Goal: Task Accomplishment & Management: Manage account settings

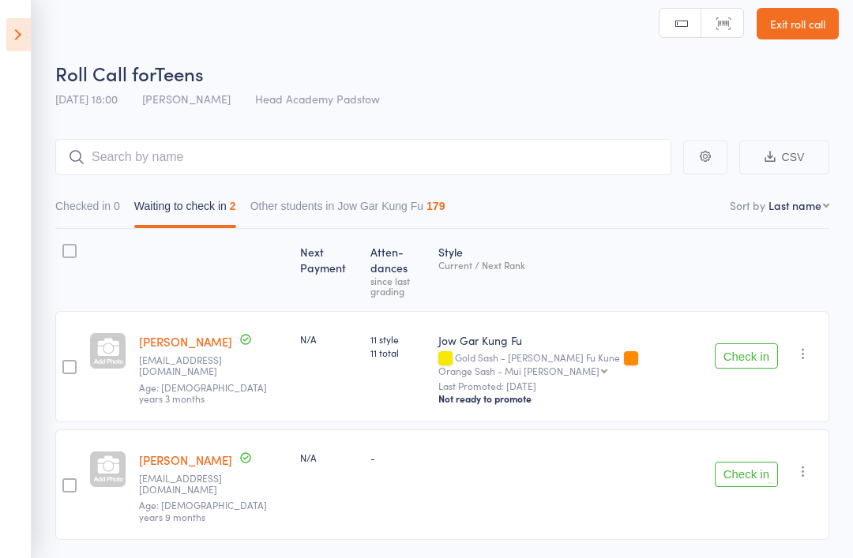
click at [7, 38] on icon at bounding box center [18, 34] width 24 height 33
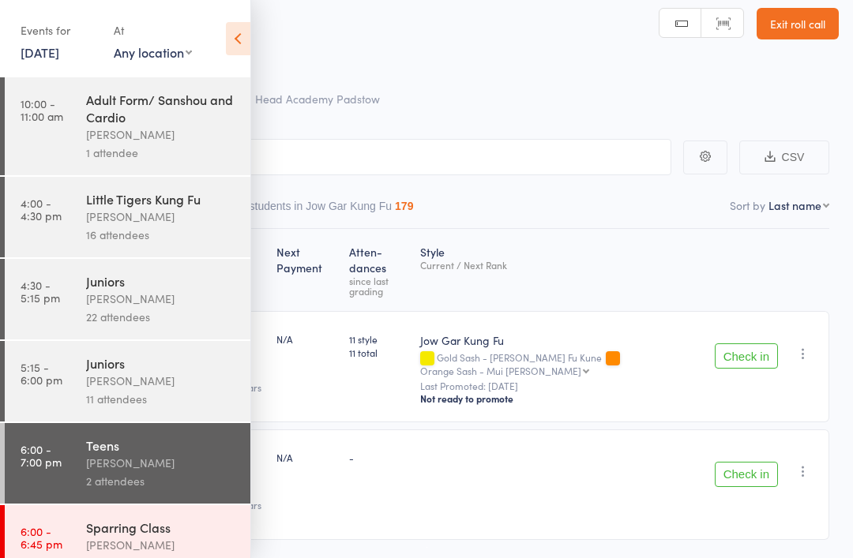
click at [244, 32] on icon at bounding box center [238, 38] width 24 height 33
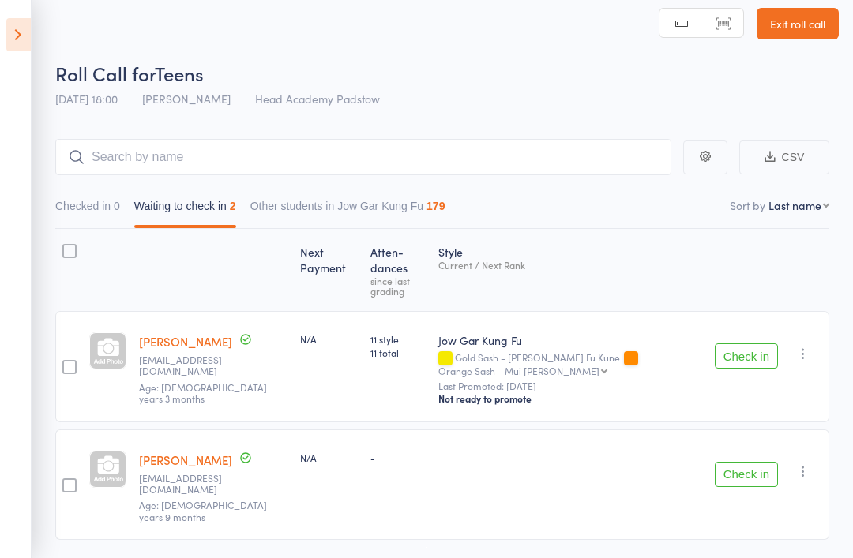
click at [28, 21] on icon at bounding box center [18, 34] width 24 height 33
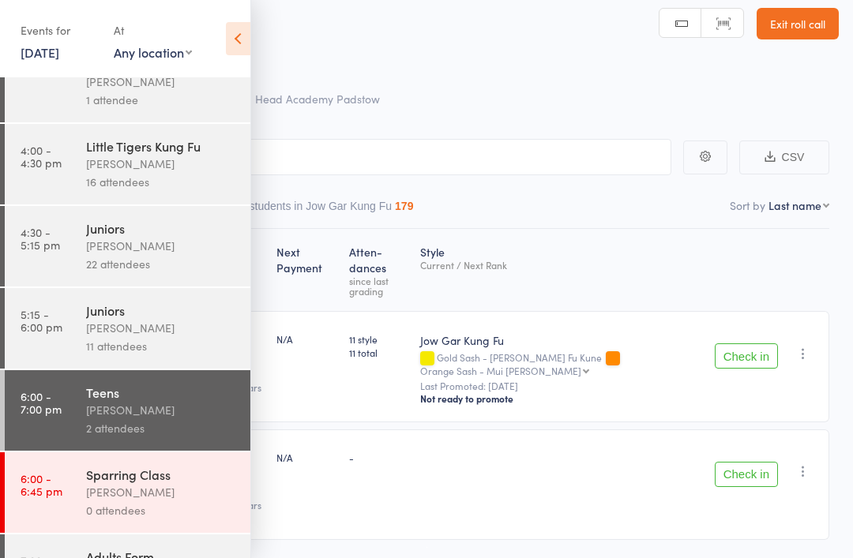
scroll to position [50, 0]
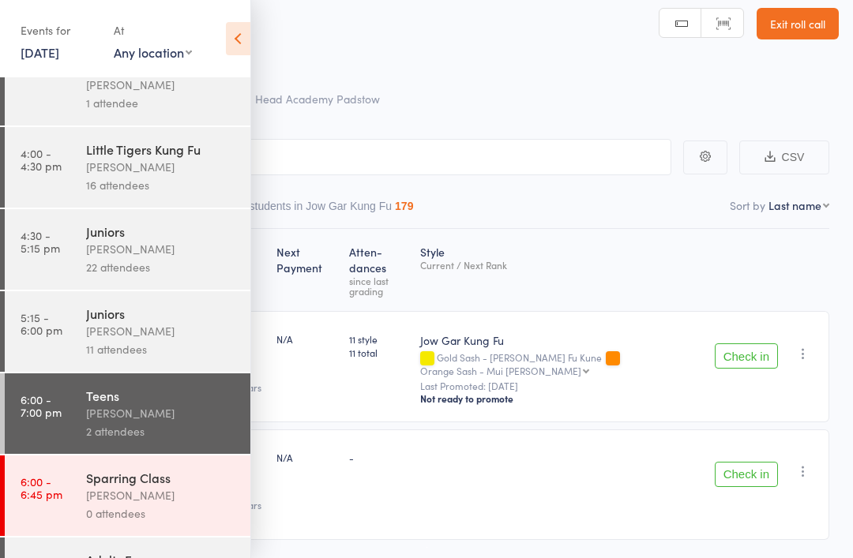
click at [81, 476] on link "6:00 - 6:45 pm Sparring Class [PERSON_NAME] 0 attendees" at bounding box center [128, 496] width 246 height 81
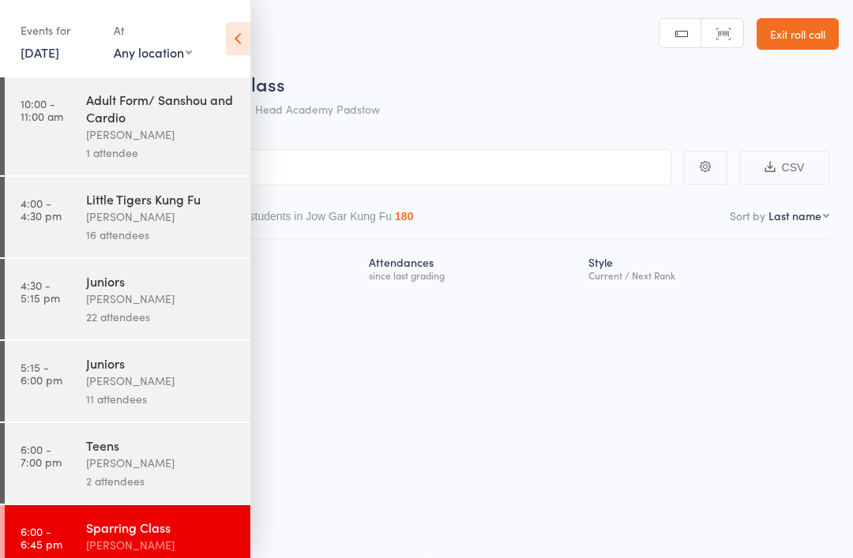
click at [241, 28] on icon at bounding box center [238, 38] width 24 height 33
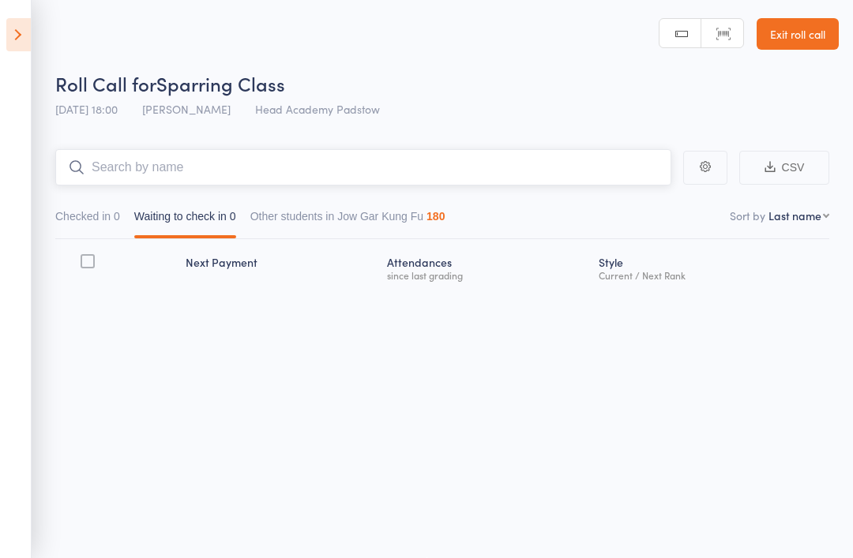
click at [271, 166] on input "search" at bounding box center [363, 167] width 616 height 36
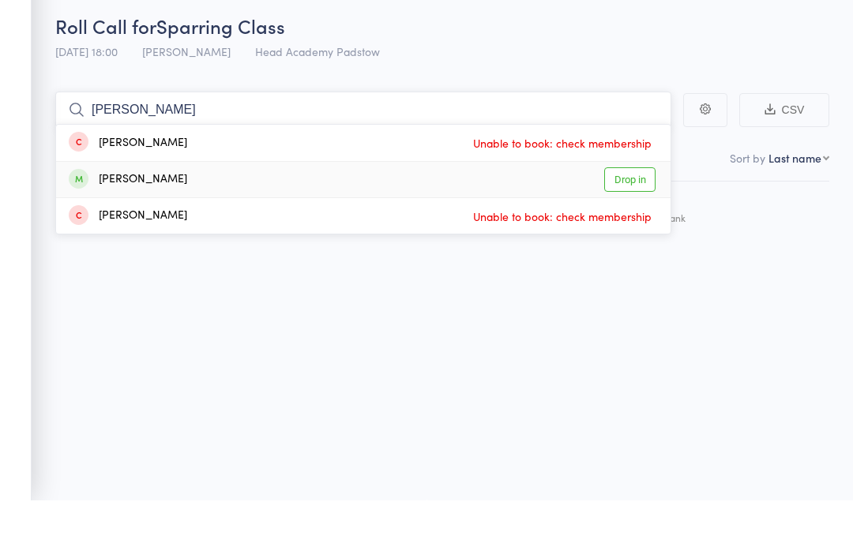
type input "[PERSON_NAME]"
click at [115, 228] on div "[PERSON_NAME]" at bounding box center [128, 237] width 118 height 18
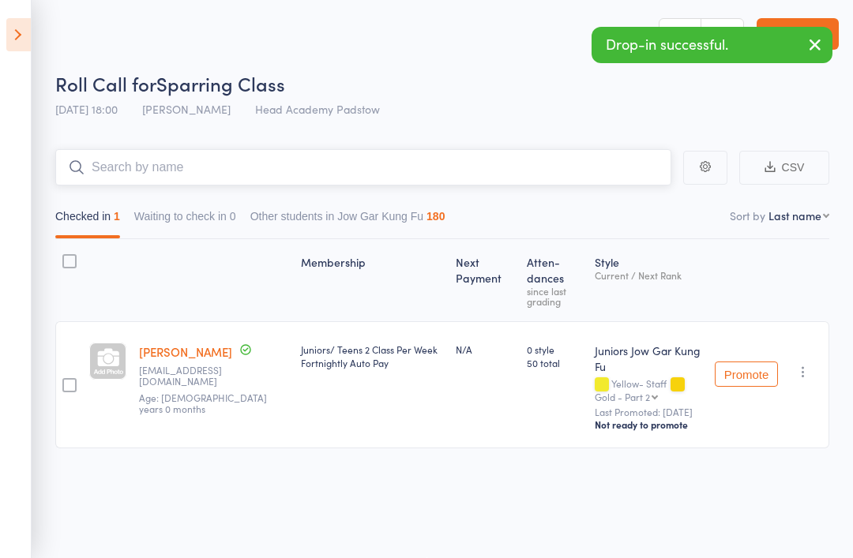
click at [157, 168] on input "search" at bounding box center [363, 167] width 616 height 36
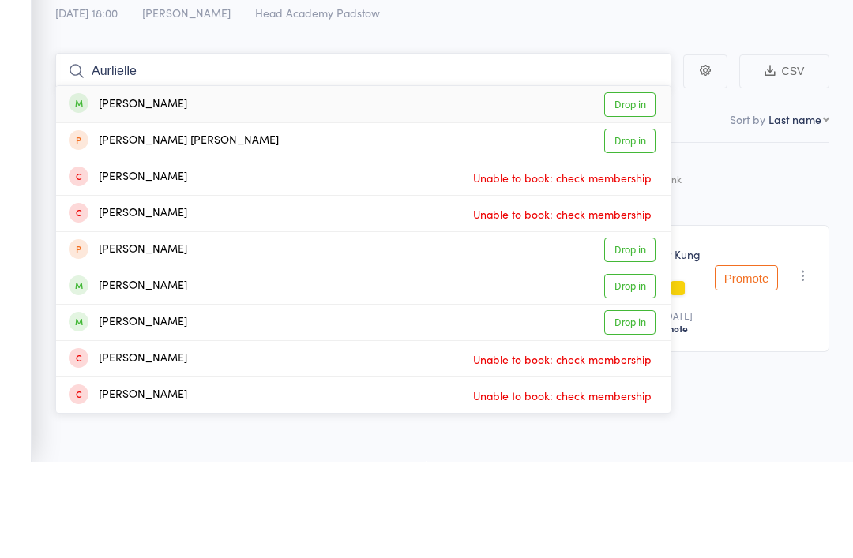
type input "Aurlielle"
click at [98, 192] on div "[PERSON_NAME]" at bounding box center [128, 201] width 118 height 18
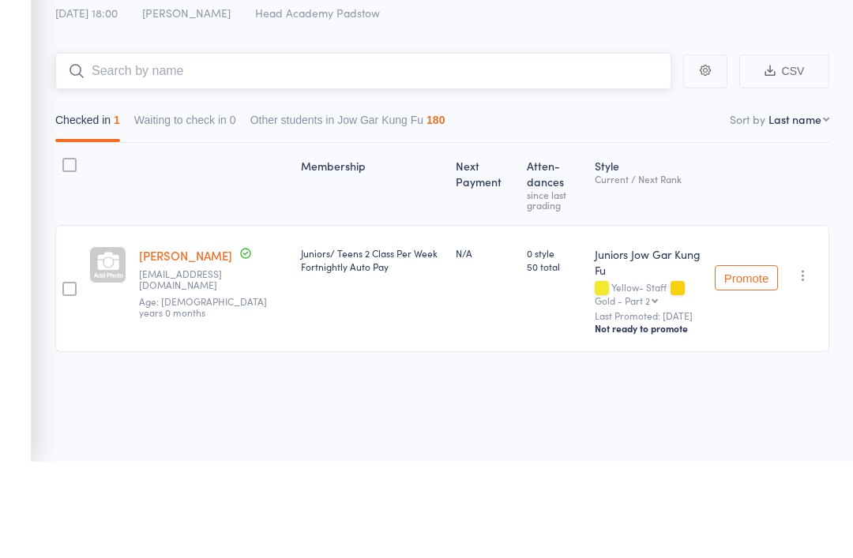
click at [108, 149] on input "search" at bounding box center [363, 167] width 616 height 36
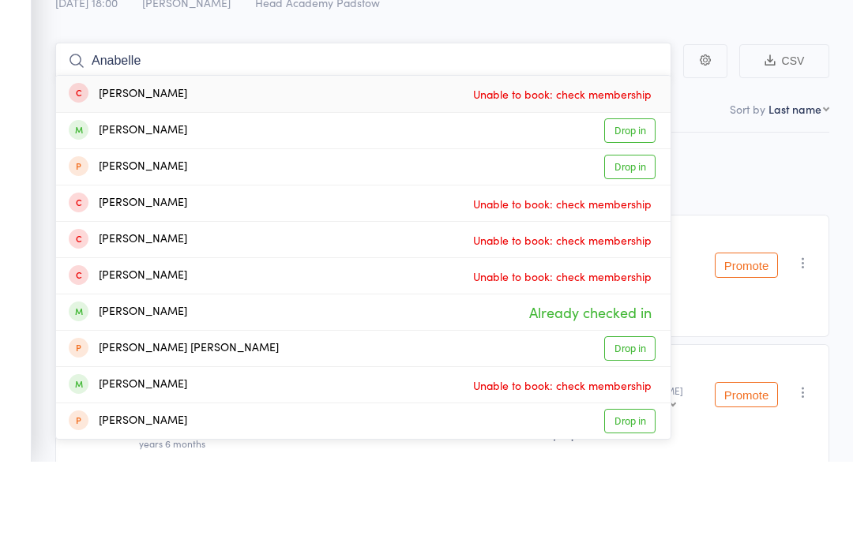
type input "Anabelle"
click at [99, 218] on div "[PERSON_NAME]" at bounding box center [128, 227] width 118 height 18
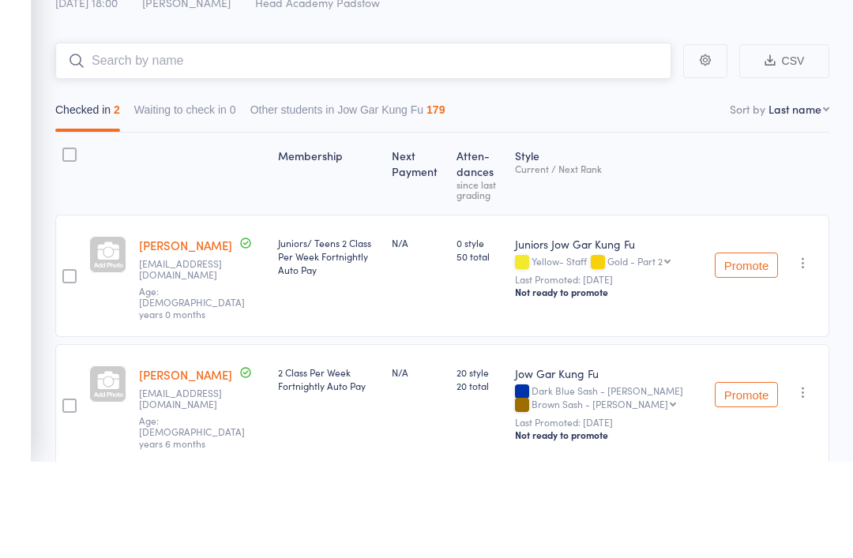
click at [106, 139] on input "search" at bounding box center [363, 157] width 616 height 36
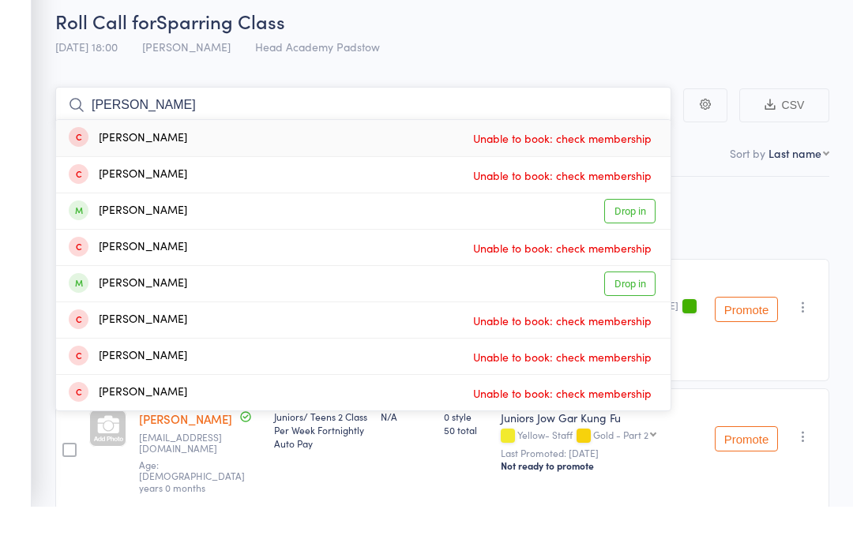
type input "[PERSON_NAME]"
click at [109, 254] on div "[PERSON_NAME]" at bounding box center [128, 263] width 118 height 18
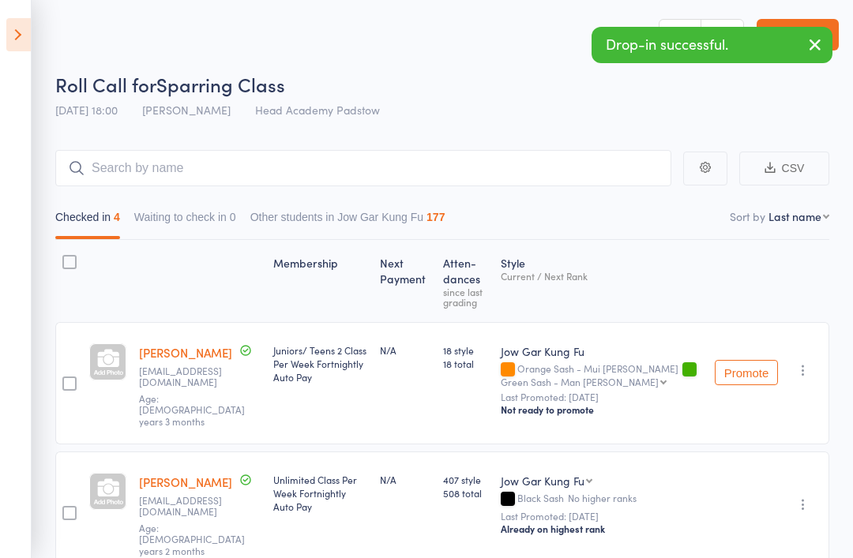
click at [10, 34] on icon at bounding box center [18, 34] width 24 height 33
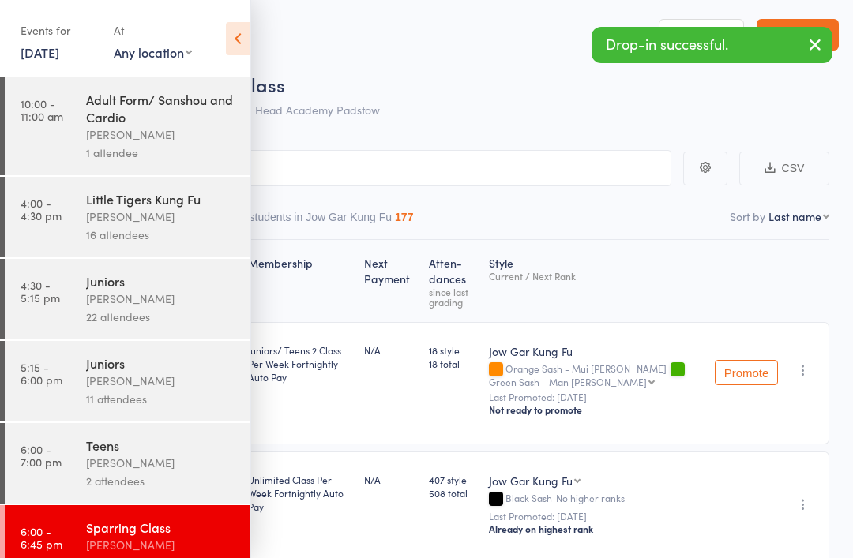
click at [54, 452] on time "6:00 - 7:00 pm" at bounding box center [41, 455] width 41 height 25
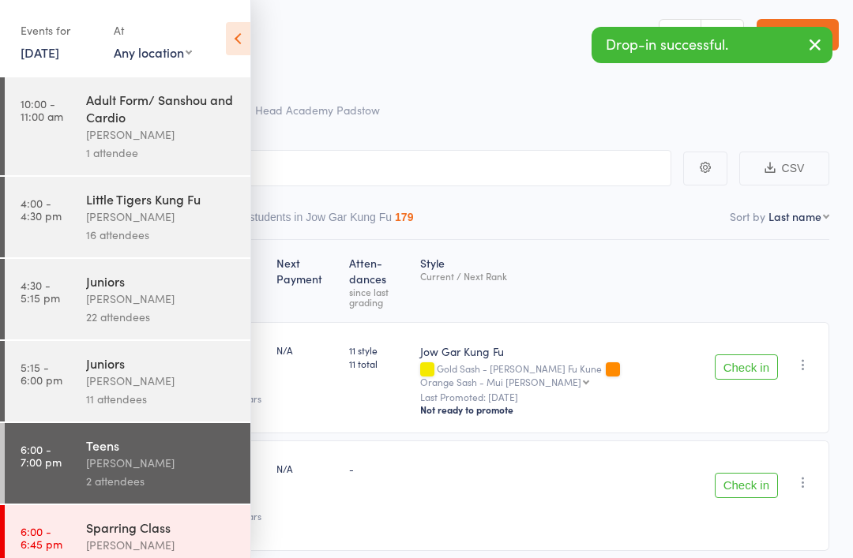
click at [231, 43] on icon at bounding box center [238, 38] width 24 height 33
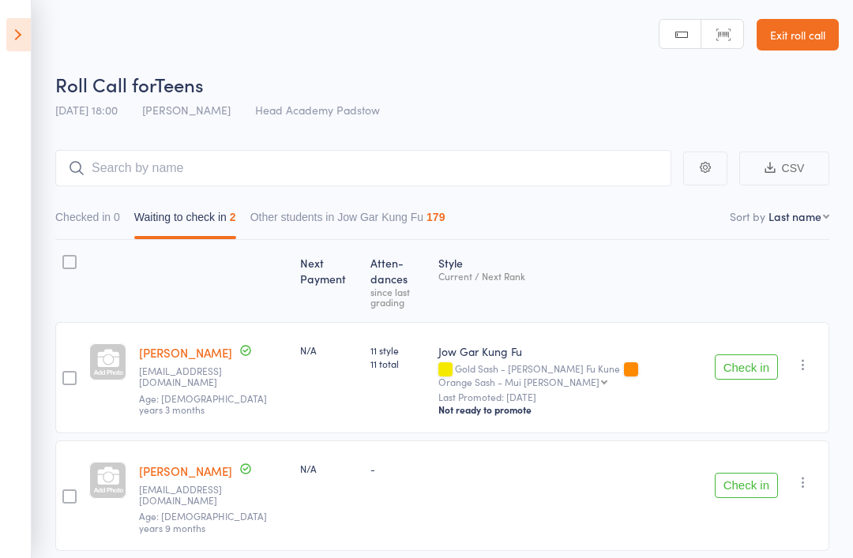
click at [85, 234] on button "Checked in 0" at bounding box center [87, 221] width 65 height 36
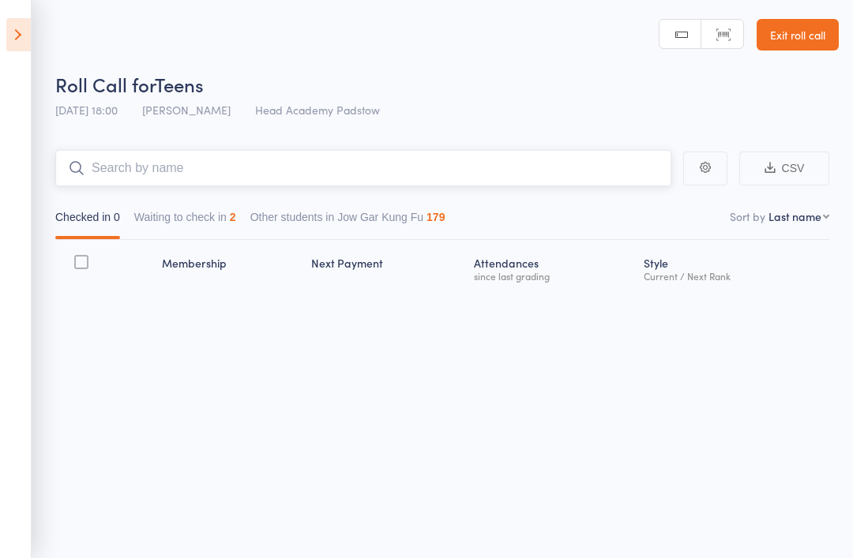
click at [140, 156] on input "search" at bounding box center [363, 168] width 616 height 36
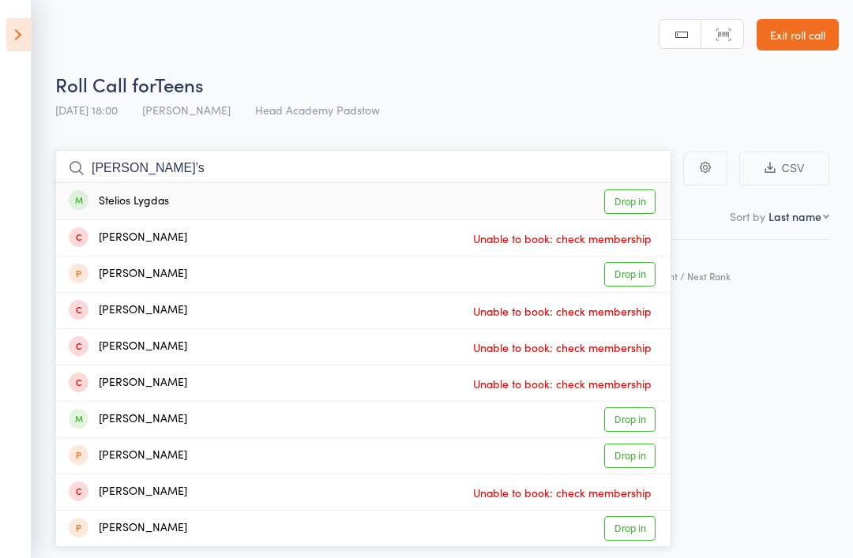
type input "[PERSON_NAME]’s"
click at [99, 193] on div "Stelios Lygdas" at bounding box center [119, 202] width 100 height 18
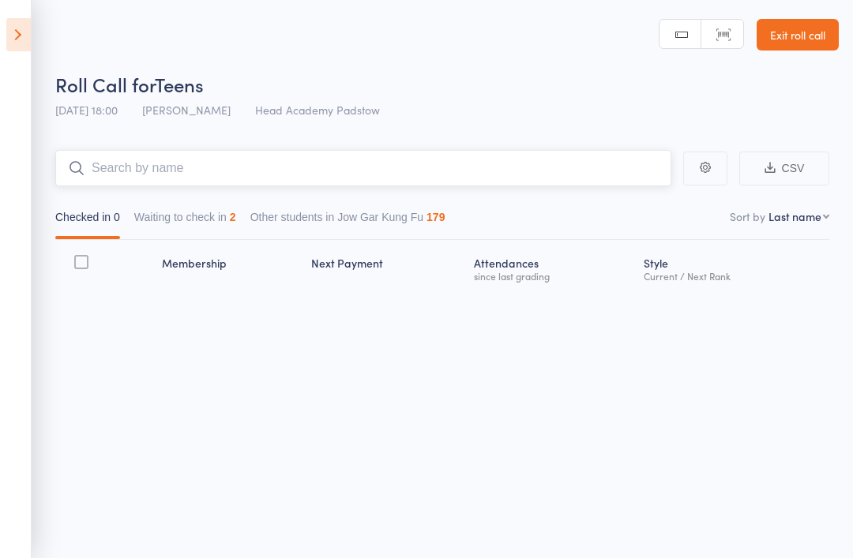
click at [109, 168] on input "search" at bounding box center [363, 168] width 616 height 36
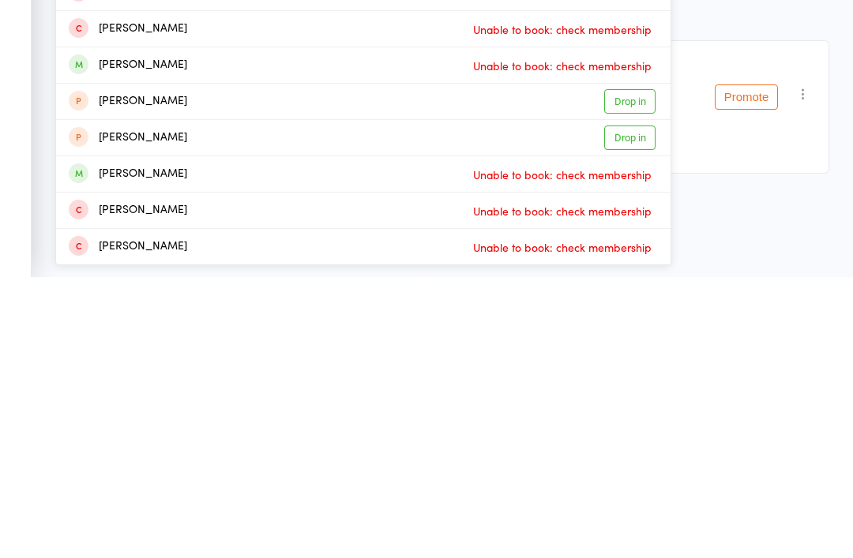
scroll to position [11, 0]
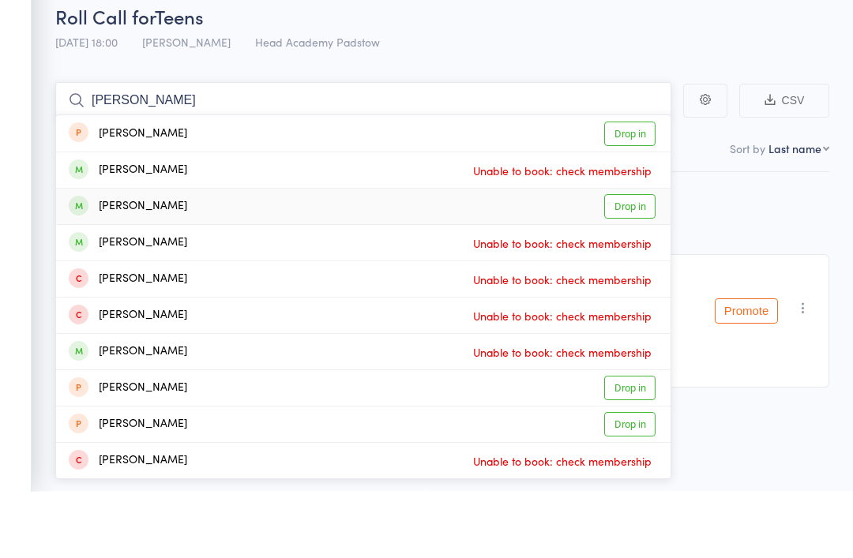
type input "[PERSON_NAME]"
click at [125, 264] on div "[PERSON_NAME]" at bounding box center [128, 273] width 118 height 18
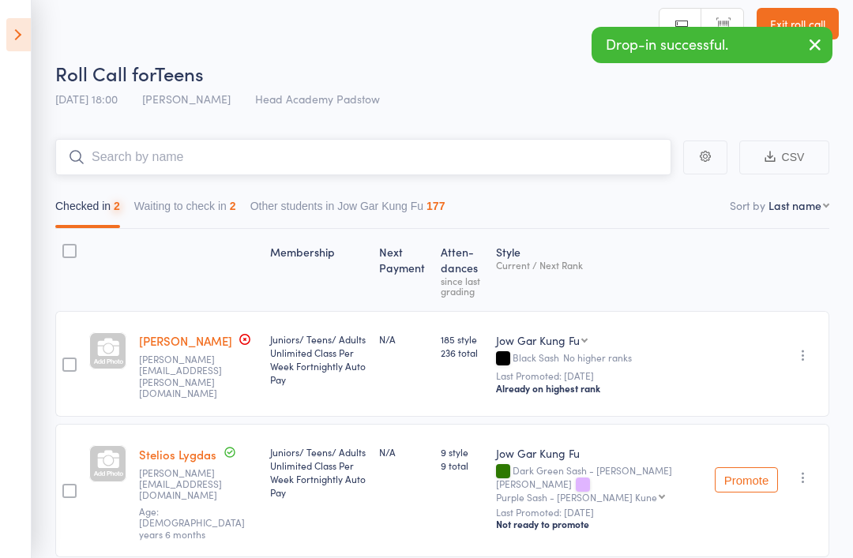
click at [152, 167] on input "search" at bounding box center [363, 157] width 616 height 36
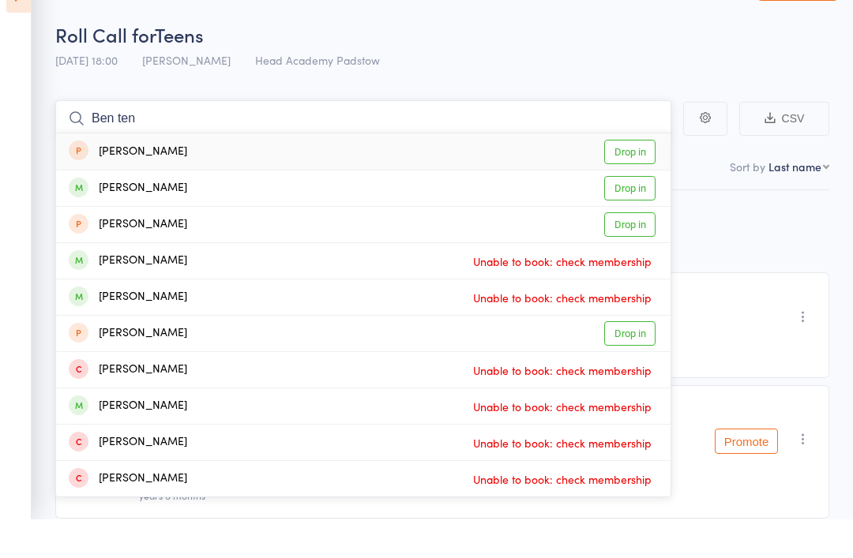
type input "Ben ten"
click at [100, 218] on div "[PERSON_NAME]" at bounding box center [128, 227] width 118 height 18
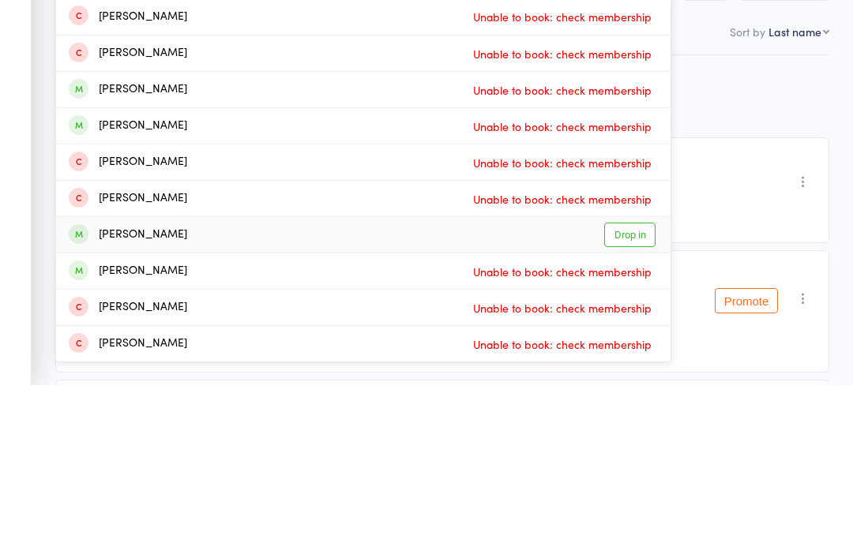
type input "[PERSON_NAME]"
click at [101, 399] on div "[PERSON_NAME]" at bounding box center [128, 408] width 118 height 18
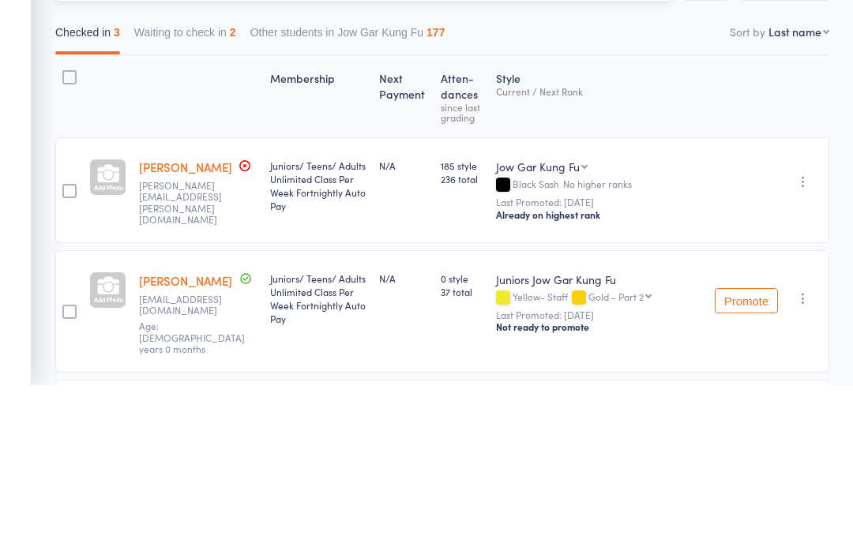
scroll to position [117, 0]
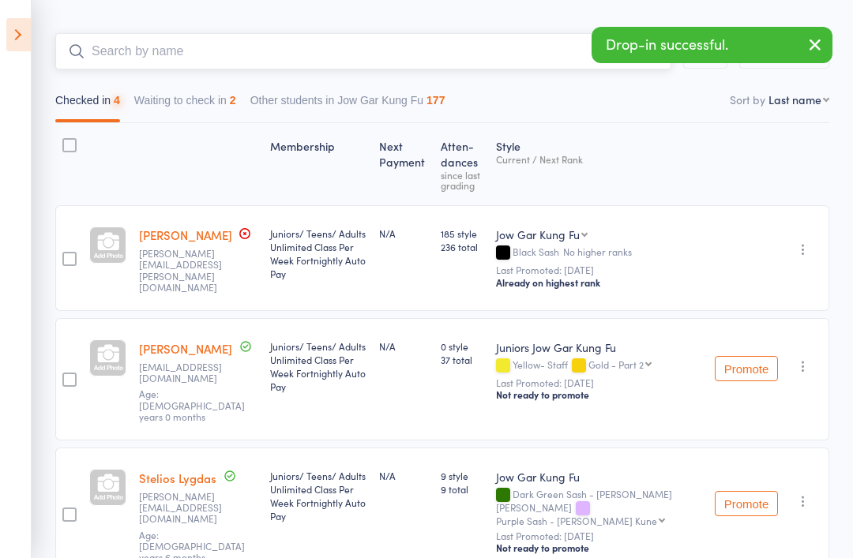
click at [167, 49] on input "search" at bounding box center [363, 51] width 616 height 36
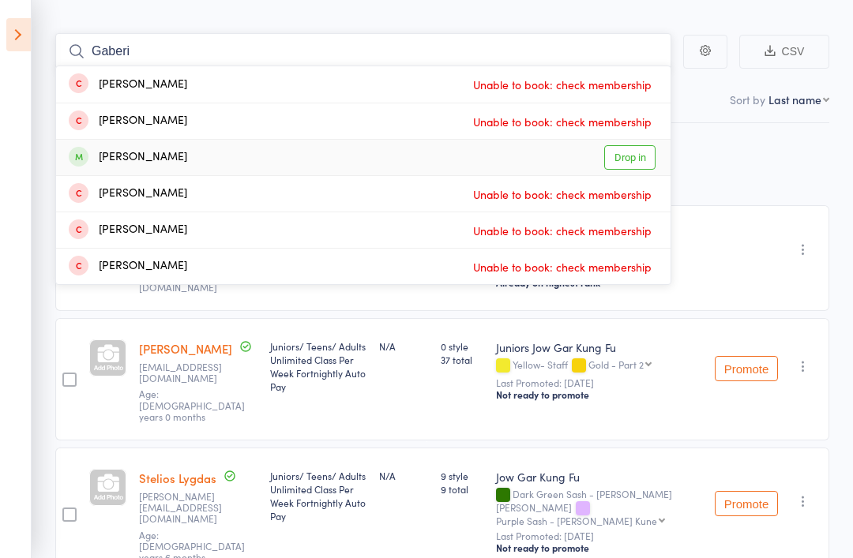
type input "Gaberi"
click at [160, 159] on div "[PERSON_NAME]" at bounding box center [128, 157] width 118 height 18
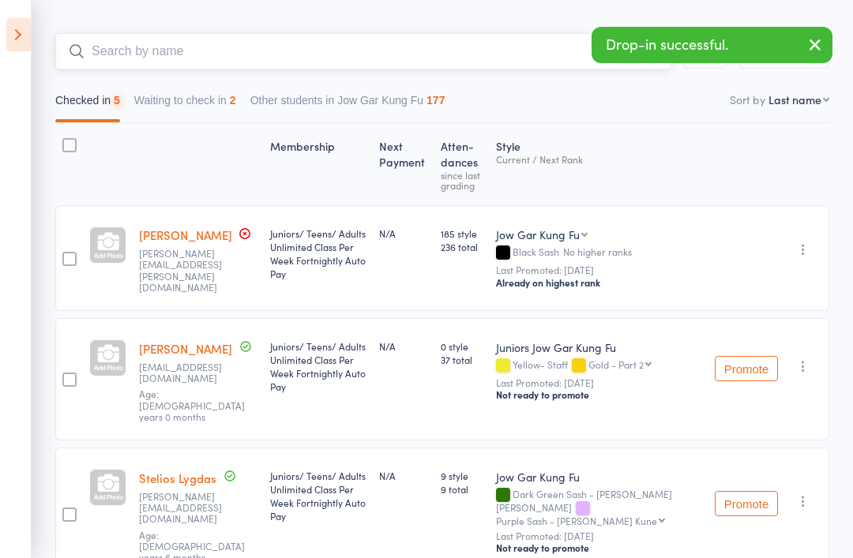
click at [170, 41] on input "search" at bounding box center [363, 51] width 616 height 36
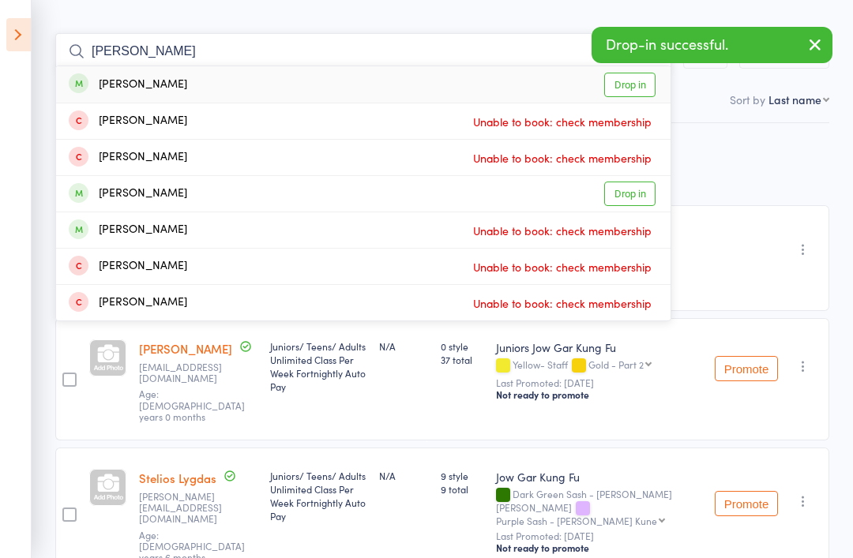
type input "[PERSON_NAME]"
click at [106, 82] on div "[PERSON_NAME]" at bounding box center [128, 85] width 118 height 18
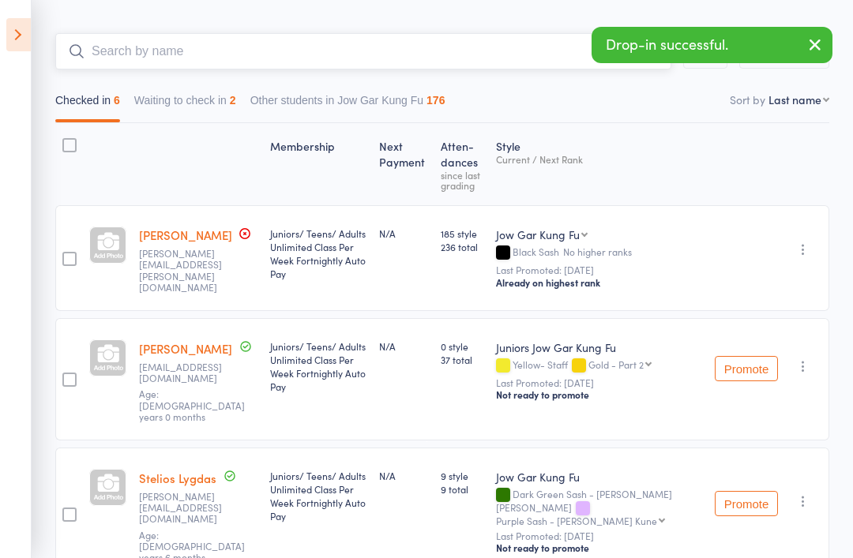
click at [114, 69] on input "search" at bounding box center [363, 51] width 616 height 36
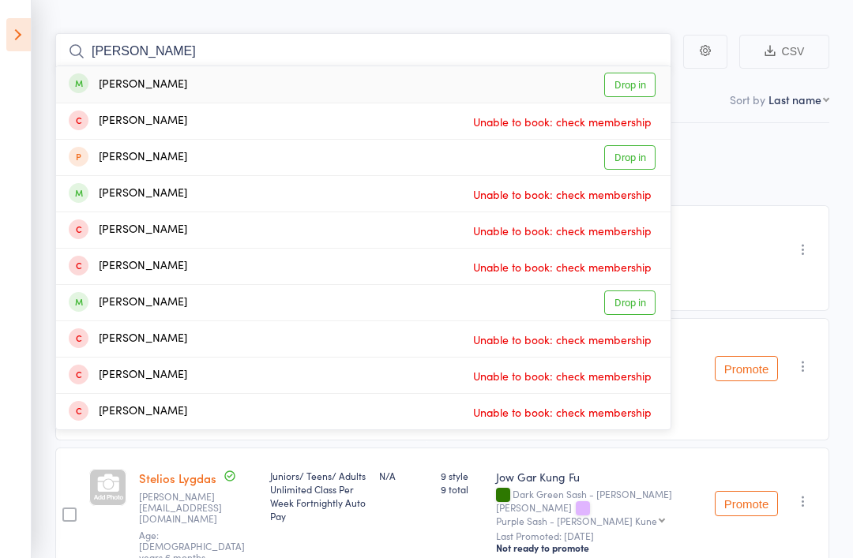
type input "[PERSON_NAME]"
click at [100, 88] on div "[PERSON_NAME]" at bounding box center [128, 85] width 118 height 18
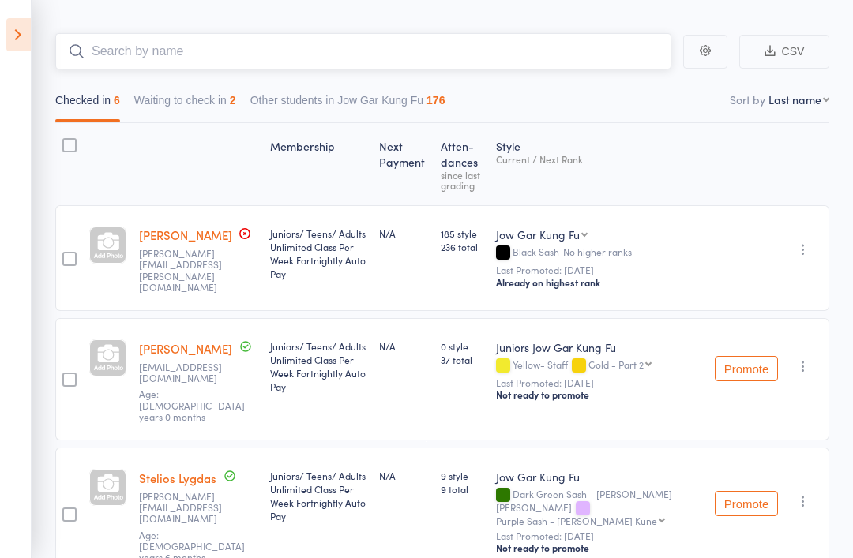
click at [126, 50] on input "search" at bounding box center [363, 51] width 616 height 36
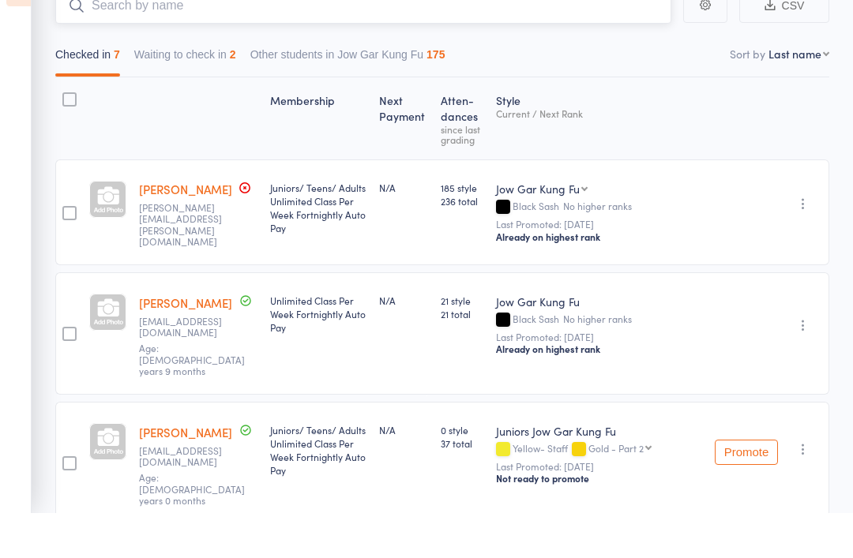
click at [167, 86] on button "Waiting to check in 2" at bounding box center [185, 104] width 102 height 36
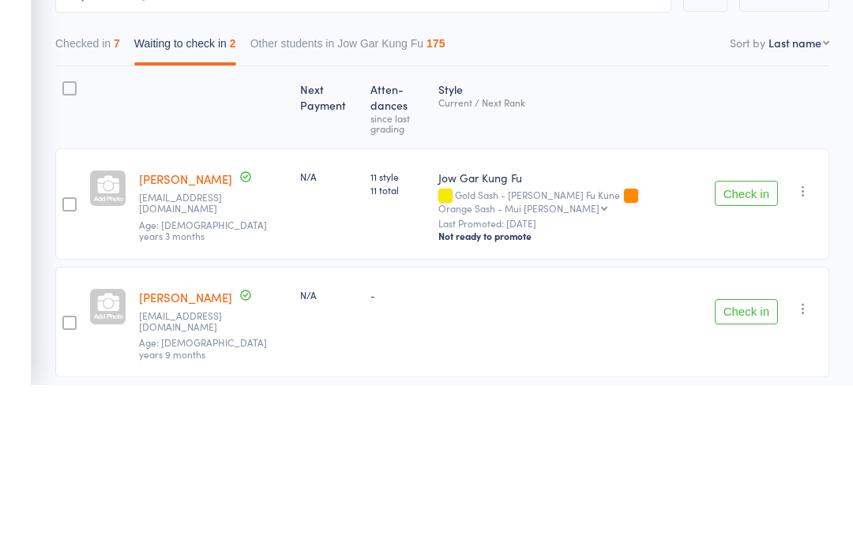
click at [748, 354] on button "Check in" at bounding box center [745, 366] width 63 height 25
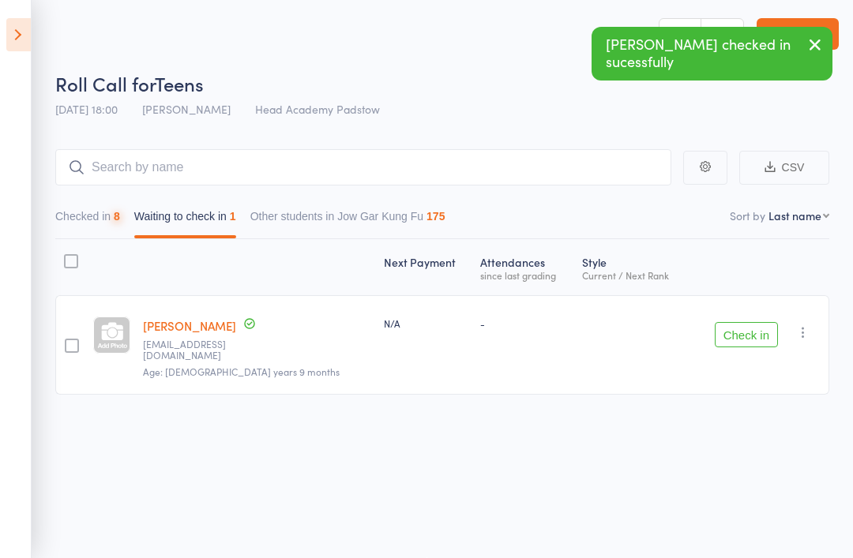
scroll to position [11, 0]
click at [741, 325] on button "Check in" at bounding box center [745, 334] width 63 height 25
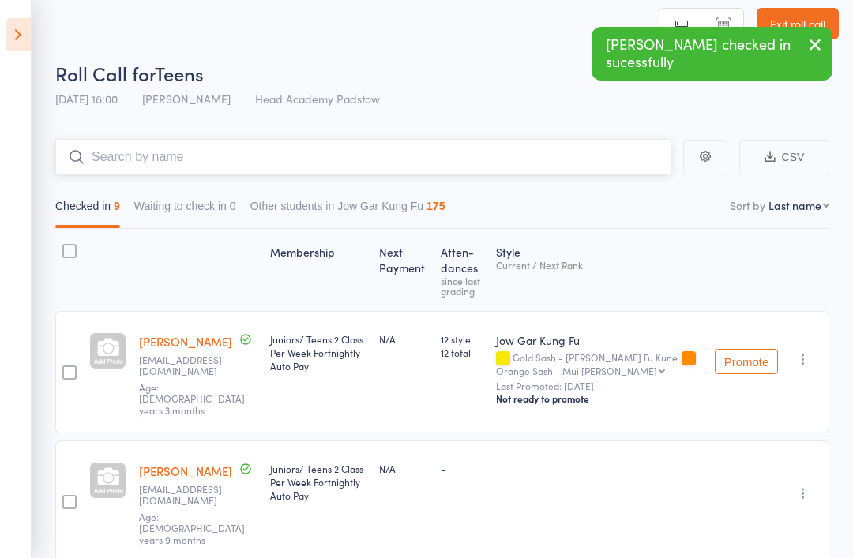
click at [153, 163] on input "search" at bounding box center [363, 157] width 616 height 36
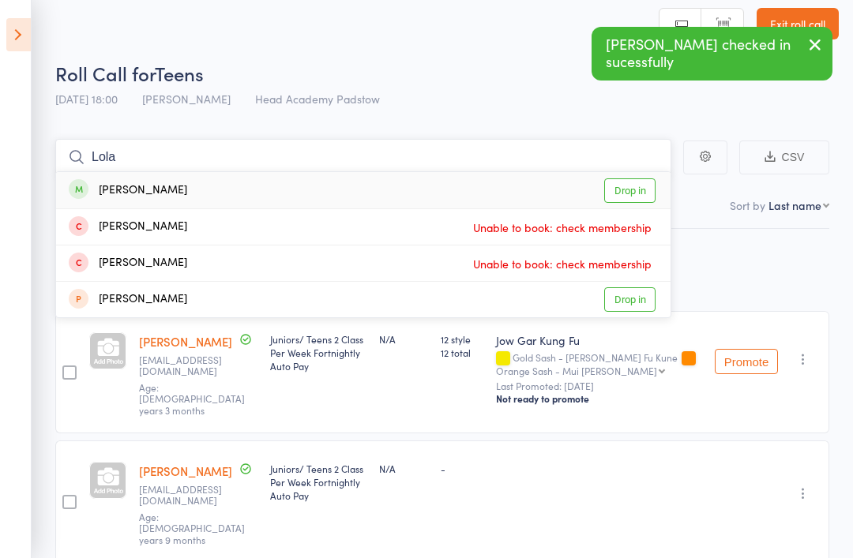
type input "Lola"
click at [102, 182] on div "[PERSON_NAME]" at bounding box center [128, 191] width 118 height 18
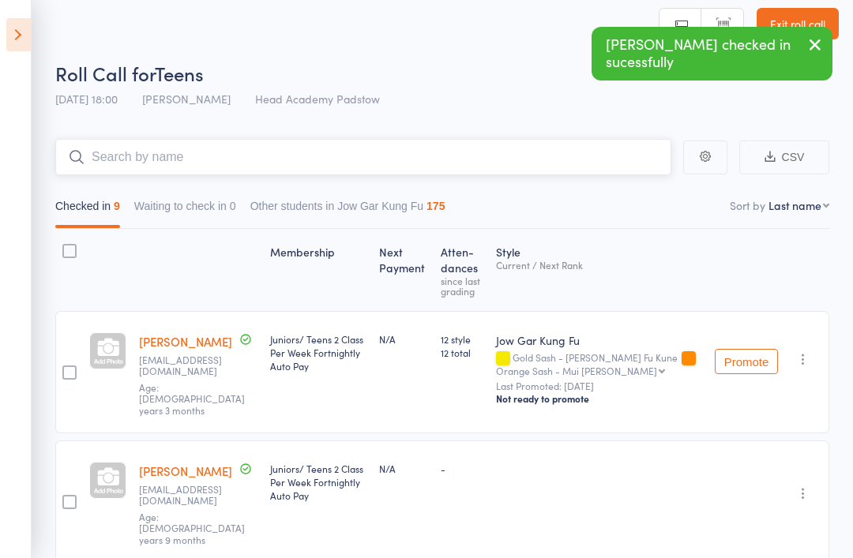
click at [116, 167] on input "search" at bounding box center [363, 157] width 616 height 36
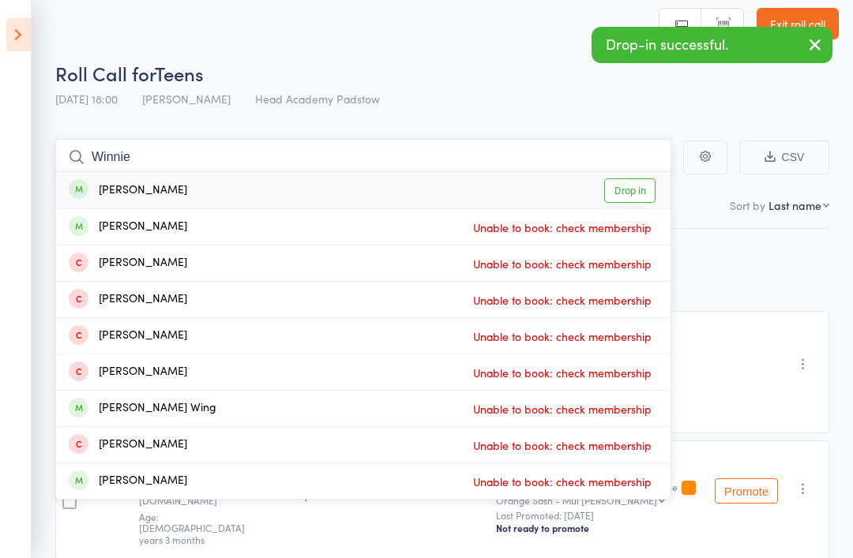
type input "Winnie"
click at [99, 187] on div "[PERSON_NAME]" at bounding box center [128, 191] width 118 height 18
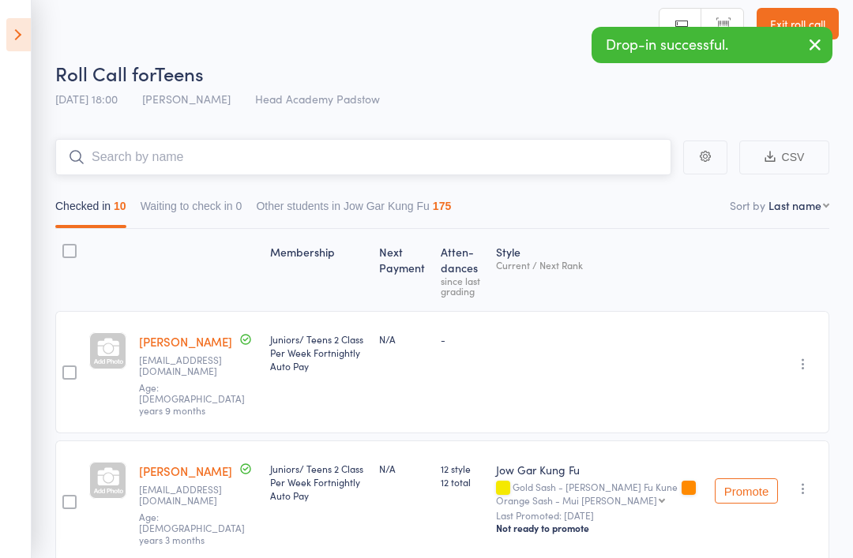
click at [108, 159] on input "search" at bounding box center [363, 157] width 616 height 36
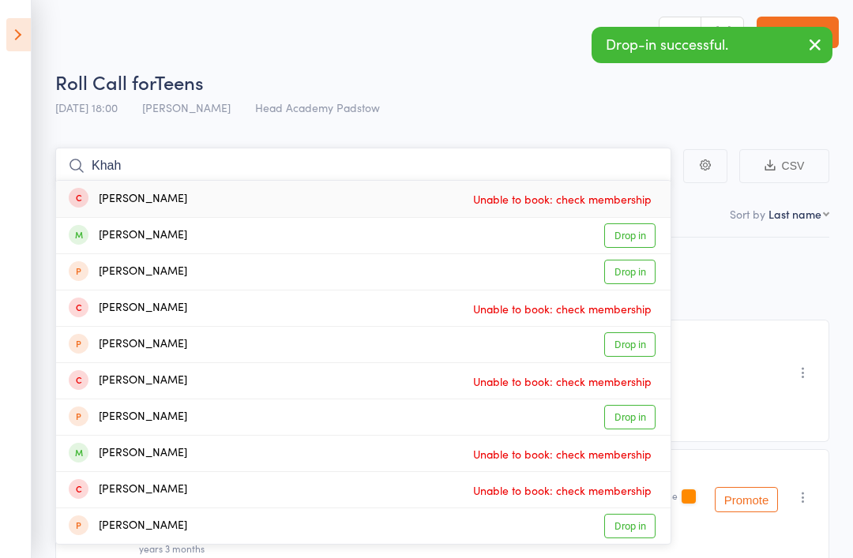
scroll to position [2, 0]
type input "Khah"
click at [104, 235] on div "[PERSON_NAME]" at bounding box center [128, 236] width 118 height 18
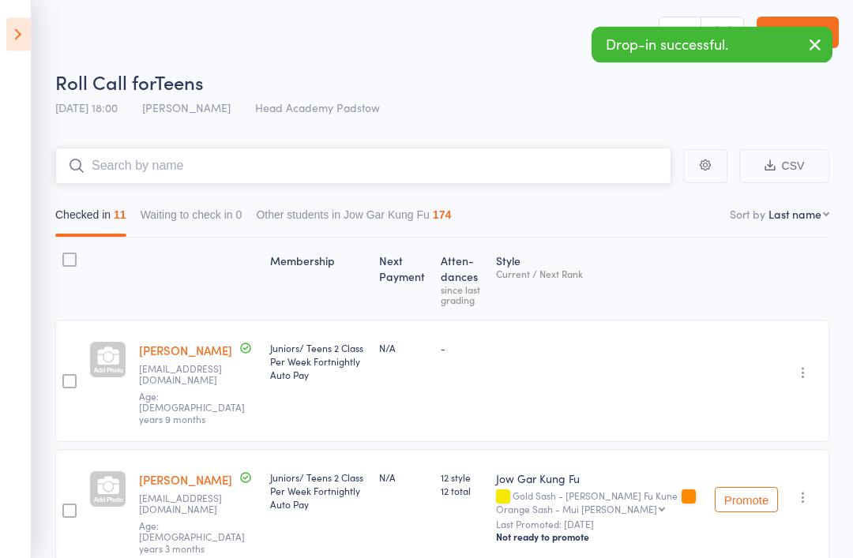
click at [111, 170] on input "search" at bounding box center [363, 166] width 616 height 36
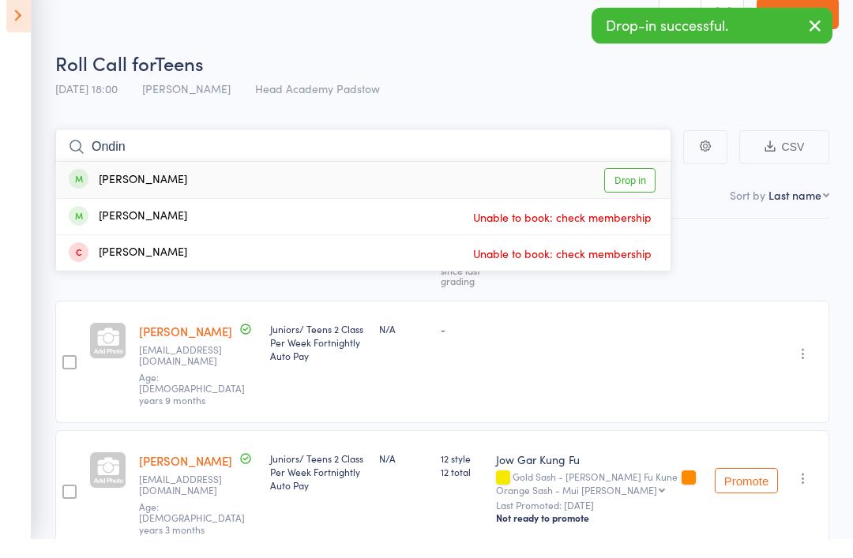
type input "Ondin"
click at [103, 191] on div "[PERSON_NAME]" at bounding box center [128, 200] width 118 height 18
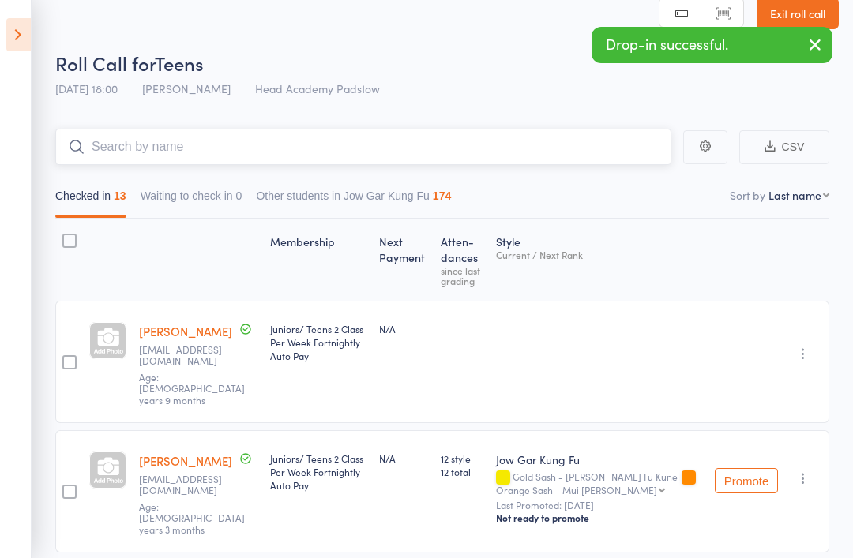
click at [139, 165] on input "search" at bounding box center [363, 147] width 616 height 36
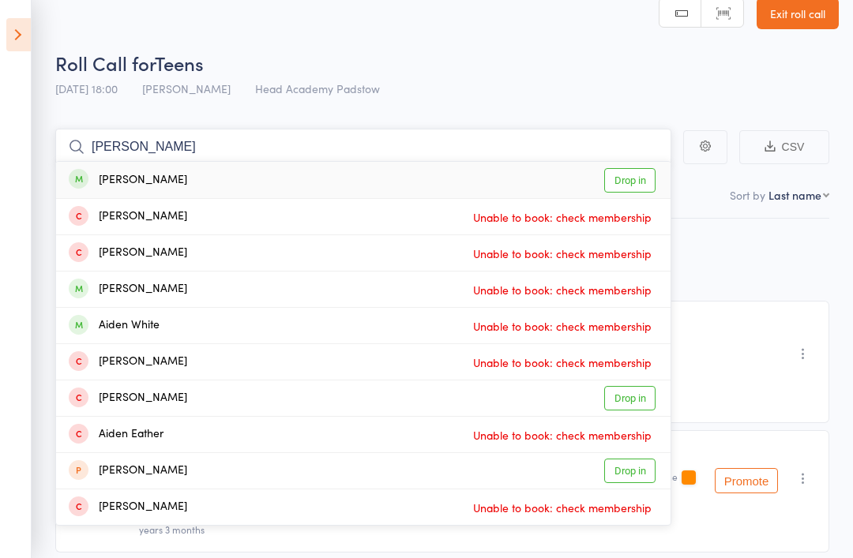
type input "[PERSON_NAME]"
click at [99, 178] on div "[PERSON_NAME]" at bounding box center [128, 180] width 118 height 18
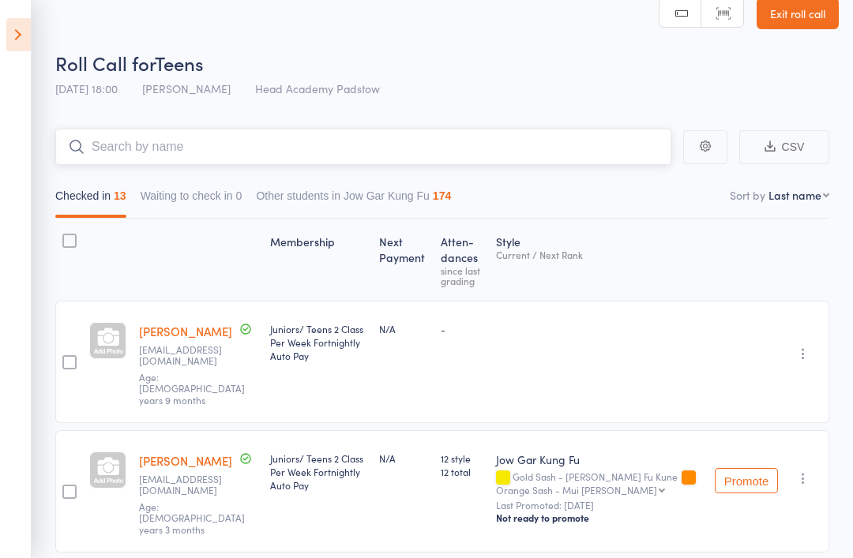
click at [119, 147] on input "search" at bounding box center [363, 147] width 616 height 36
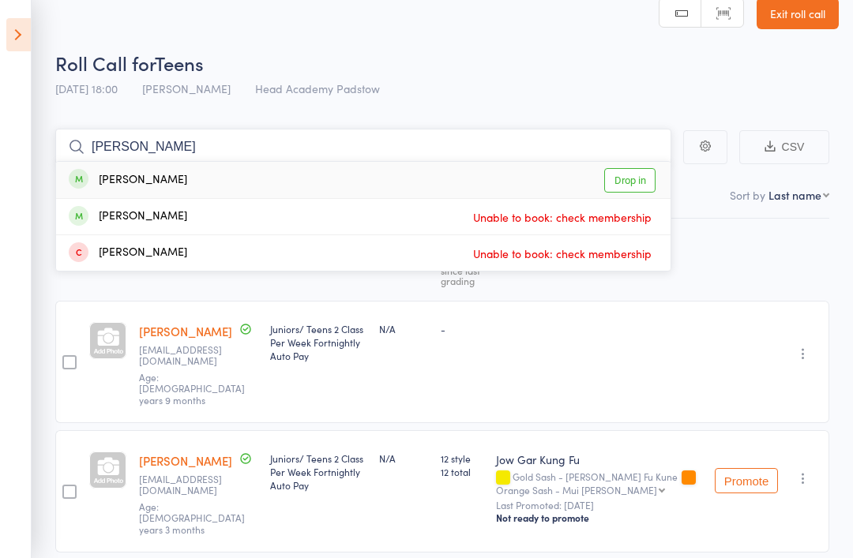
type input "[PERSON_NAME]"
click at [95, 182] on div "[PERSON_NAME]" at bounding box center [128, 180] width 118 height 18
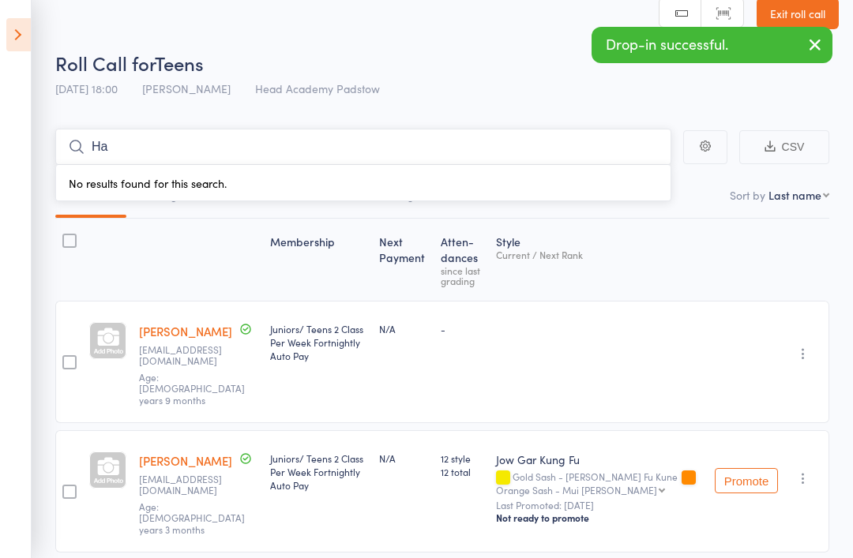
type input "H"
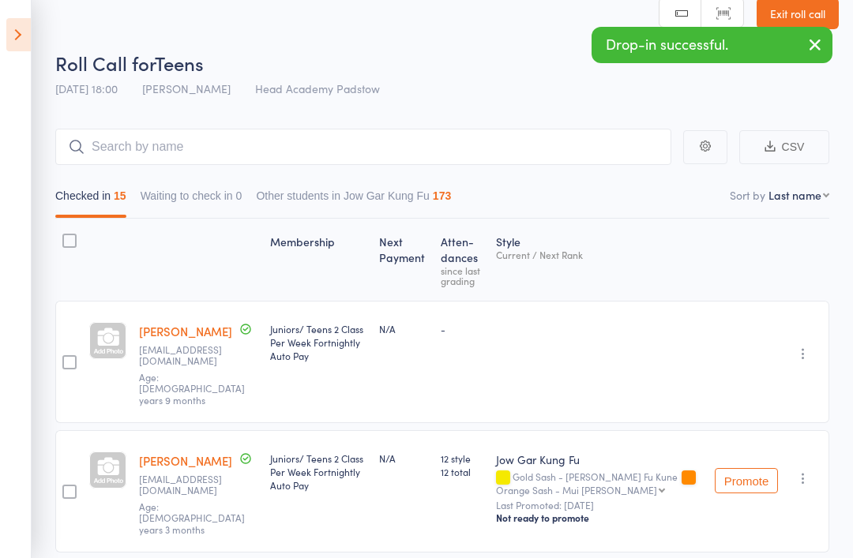
click at [12, 36] on icon at bounding box center [18, 34] width 24 height 33
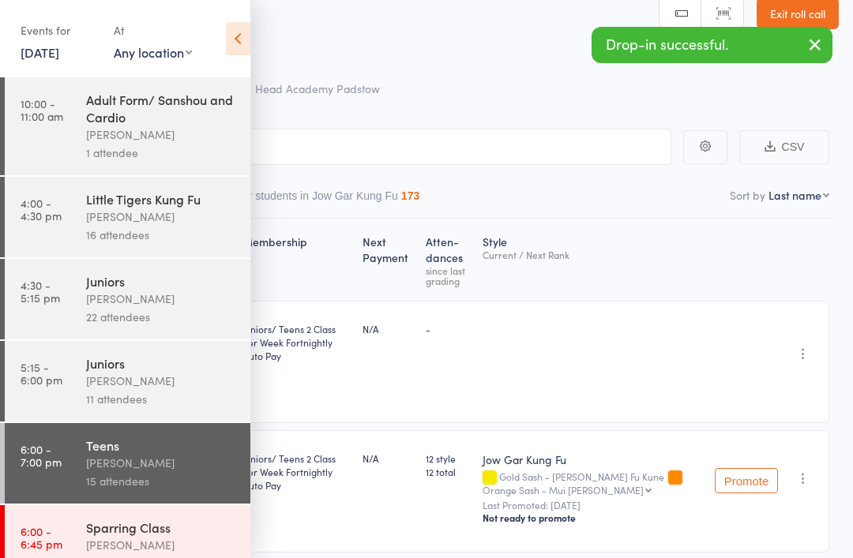
click at [65, 542] on link "6:00 - 6:45 pm Sparring Class [PERSON_NAME] 4 attendees" at bounding box center [128, 545] width 246 height 81
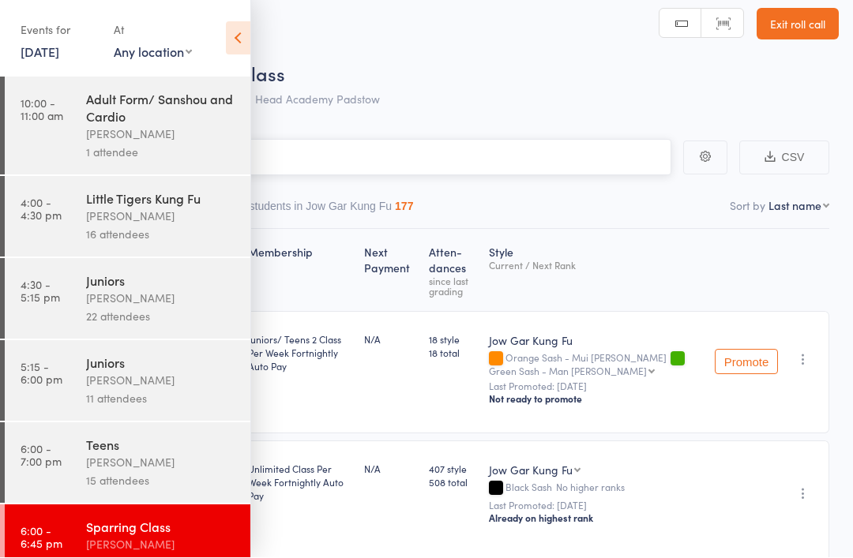
scroll to position [11, 0]
click at [231, 32] on icon at bounding box center [238, 38] width 24 height 33
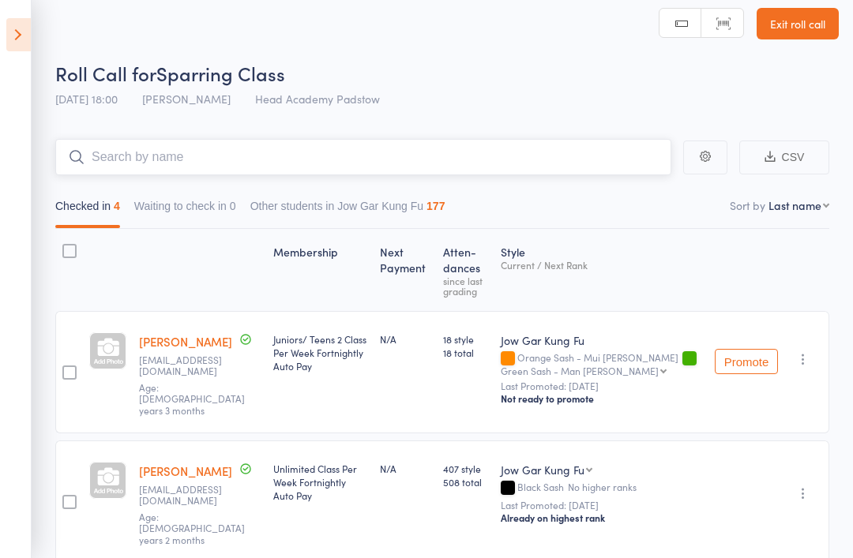
click at [107, 147] on input "search" at bounding box center [363, 157] width 616 height 36
click at [21, 48] on icon at bounding box center [18, 34] width 24 height 33
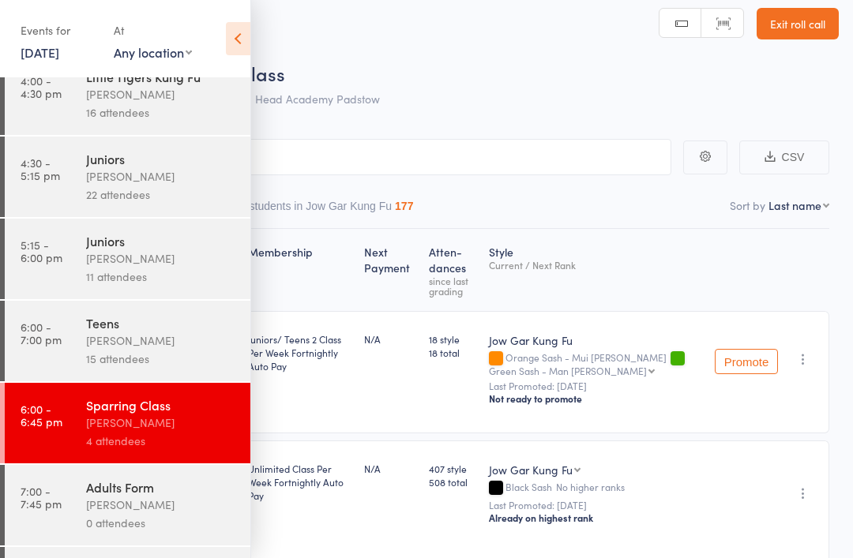
scroll to position [126, 0]
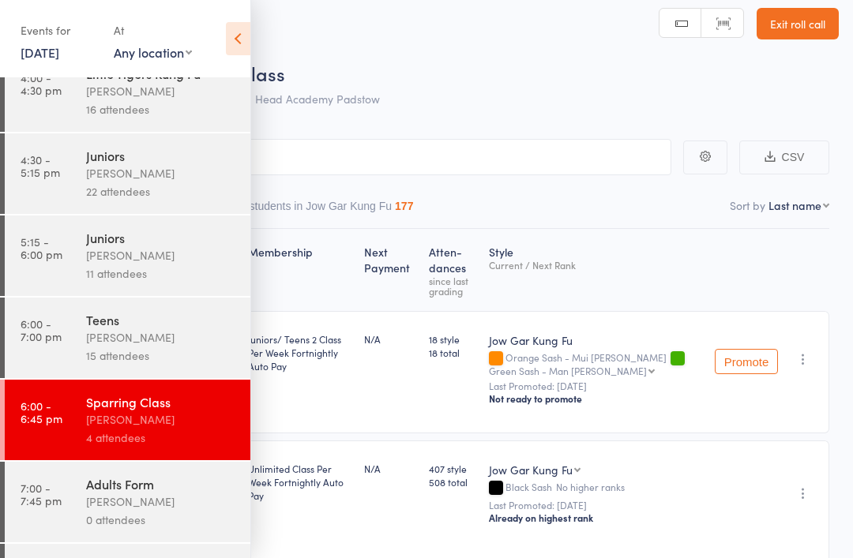
click at [35, 357] on link "6:00 - 7:00 pm Teens [PERSON_NAME] 15 attendees" at bounding box center [128, 338] width 246 height 81
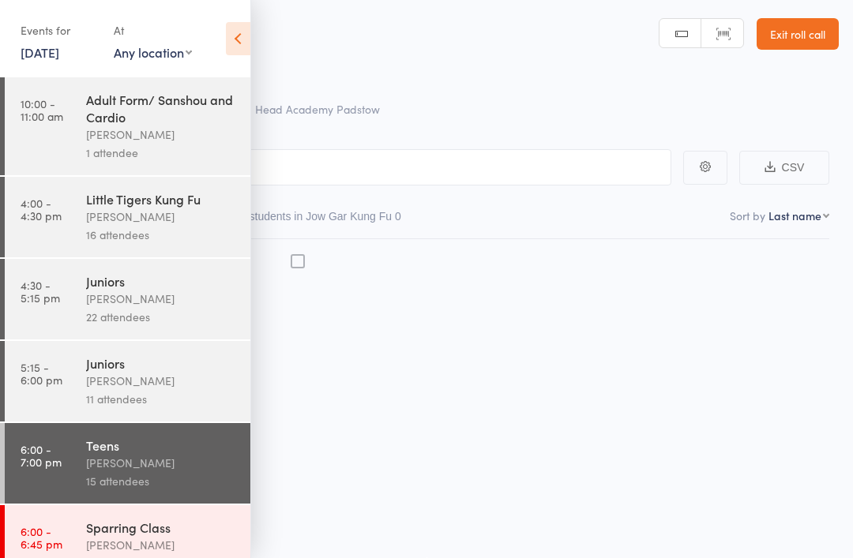
click at [226, 53] on icon at bounding box center [238, 38] width 24 height 33
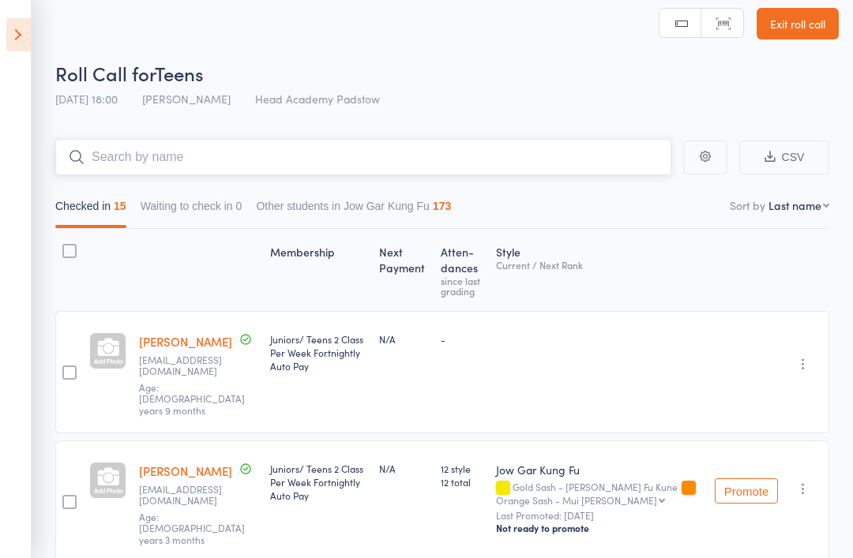
click at [96, 164] on input "search" at bounding box center [363, 157] width 616 height 36
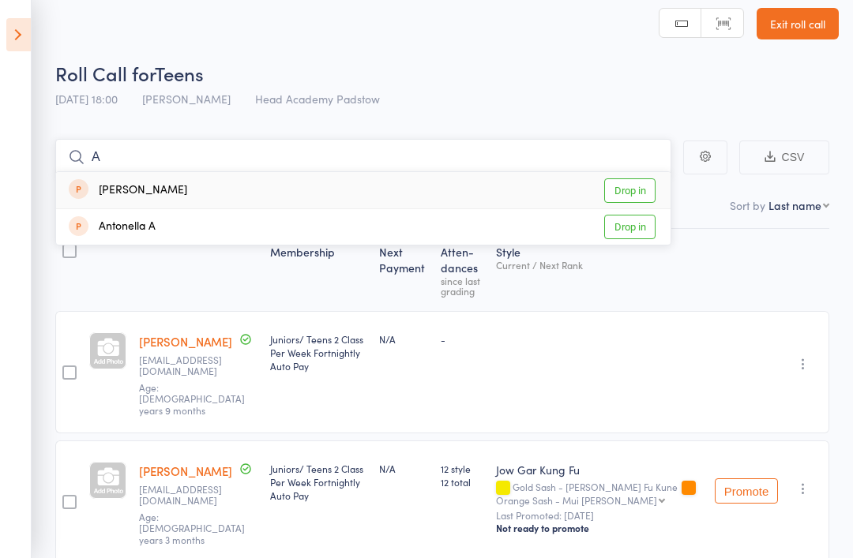
type input "A"
click at [138, 179] on div "[PERSON_NAME] A Drop in" at bounding box center [363, 190] width 614 height 36
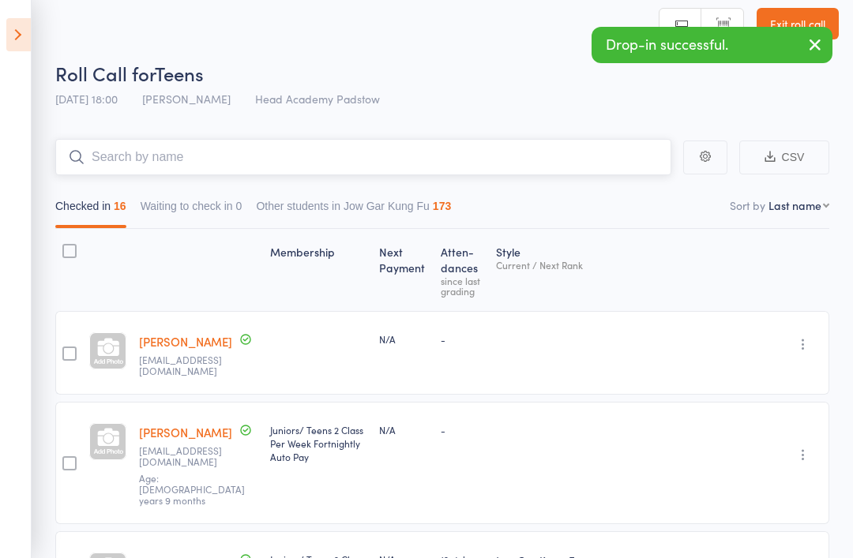
click at [118, 171] on input "search" at bounding box center [363, 157] width 616 height 36
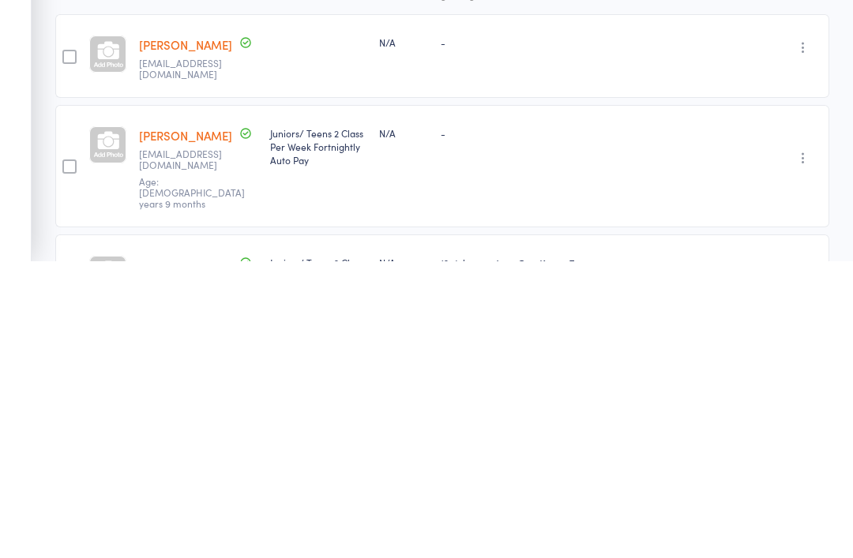
click at [58, 311] on div at bounding box center [69, 353] width 28 height 84
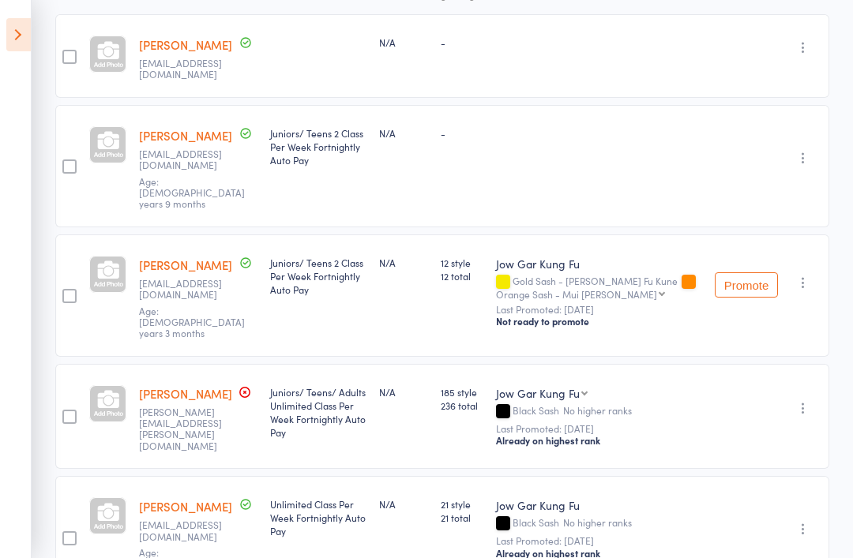
click at [90, 58] on div at bounding box center [107, 54] width 37 height 37
click at [68, 54] on div at bounding box center [69, 57] width 14 height 14
click at [66, 52] on input "checkbox" at bounding box center [66, 52] width 0 height 0
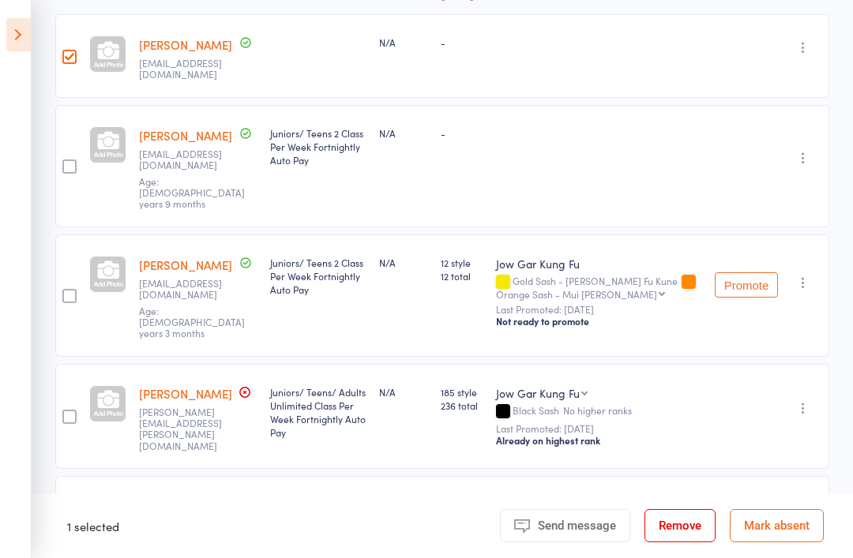
click at [676, 542] on button "Remove" at bounding box center [679, 525] width 71 height 33
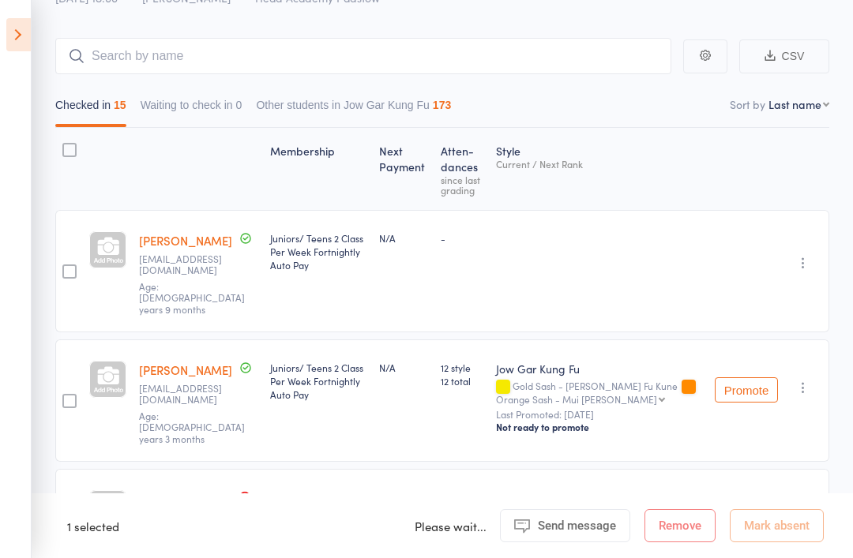
scroll to position [0, 0]
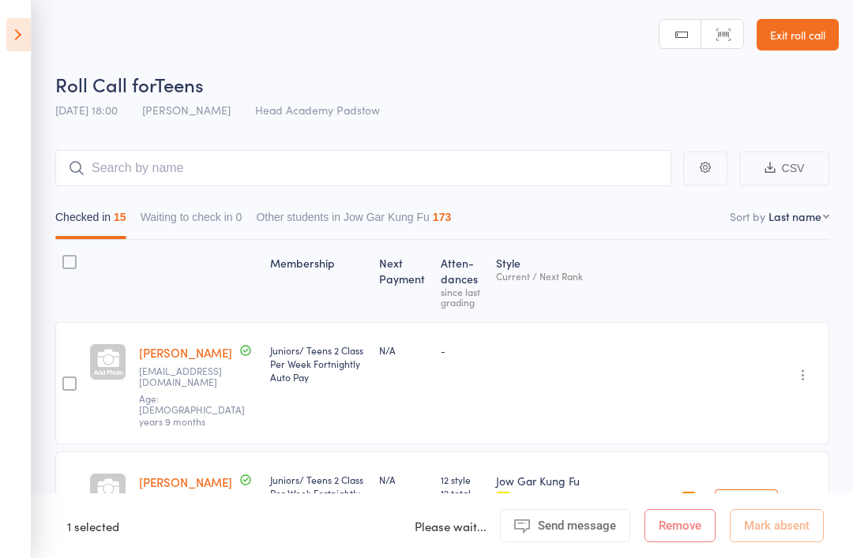
click at [5, 51] on aside "Events for [DATE] [DATE] [DATE] Sun Mon Tue Wed Thu Fri Sat 36 31 01 02 03 04 0…" at bounding box center [16, 279] width 32 height 558
click at [19, 31] on icon at bounding box center [18, 34] width 24 height 33
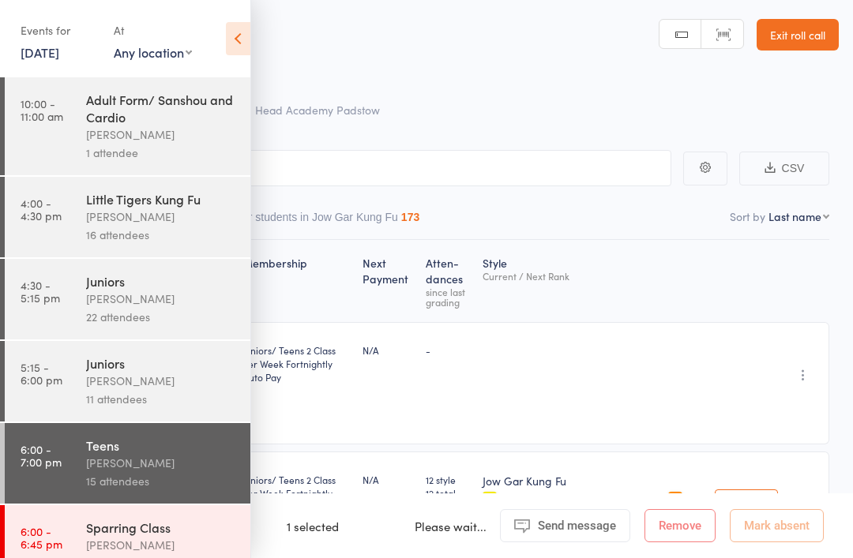
click at [77, 523] on link "6:00 - 6:45 pm Sparring Class [PERSON_NAME] 4 attendees" at bounding box center [128, 545] width 246 height 81
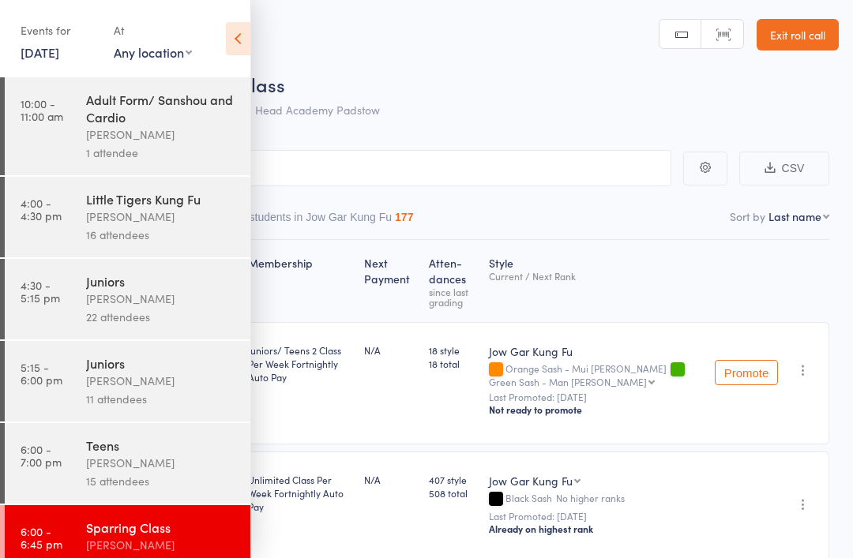
click at [222, 36] on div "Events for [DATE] [DATE] [DATE] Sun Mon Tue Wed Thu Fri Sat 36 31 01 02 03 04 0…" at bounding box center [125, 40] width 250 height 80
click at [231, 54] on icon at bounding box center [238, 38] width 24 height 33
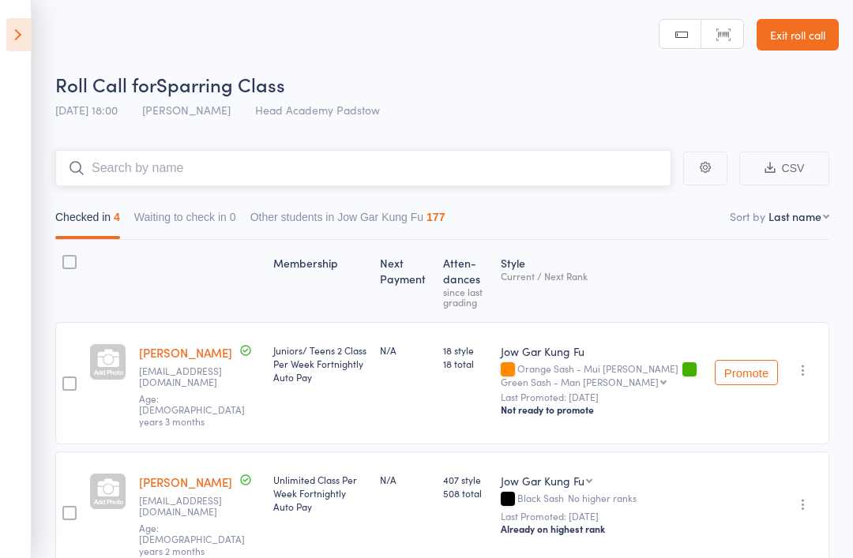
click at [256, 178] on input "search" at bounding box center [363, 168] width 616 height 36
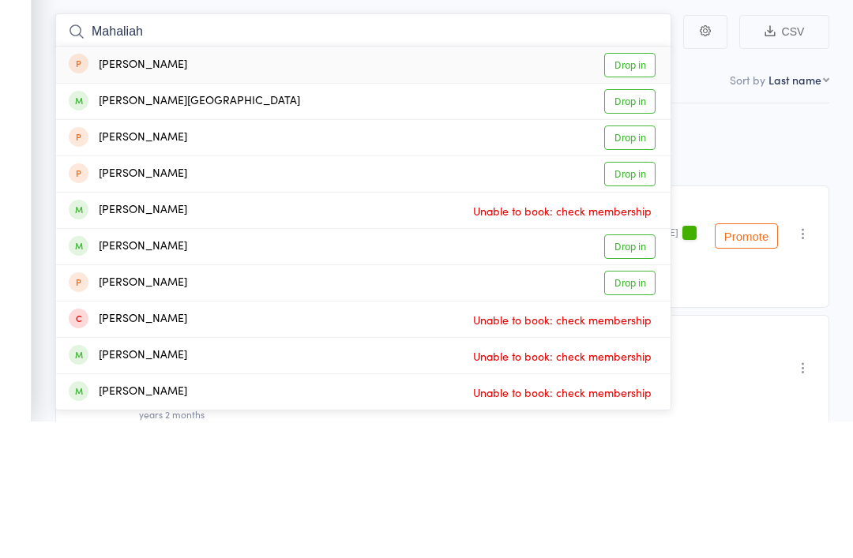
type input "Mahaliah"
click at [69, 227] on span at bounding box center [79, 237] width 20 height 20
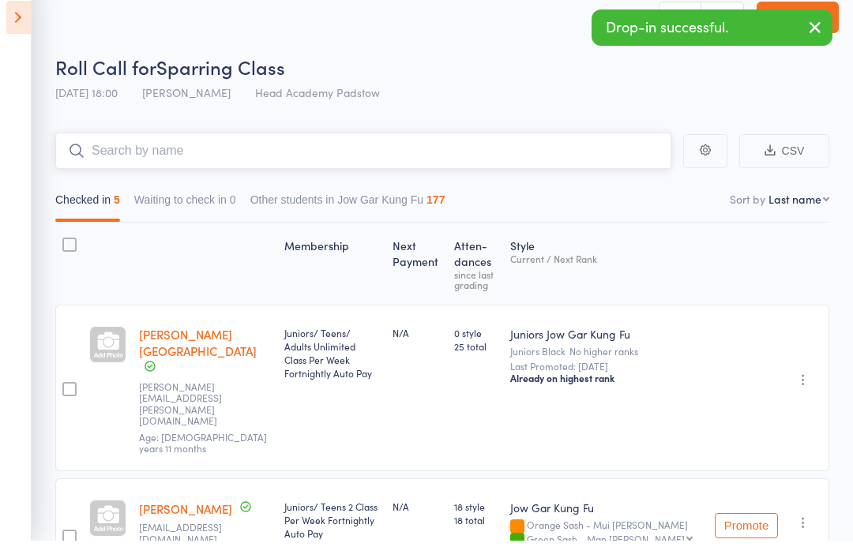
click at [113, 153] on input "search" at bounding box center [363, 168] width 616 height 36
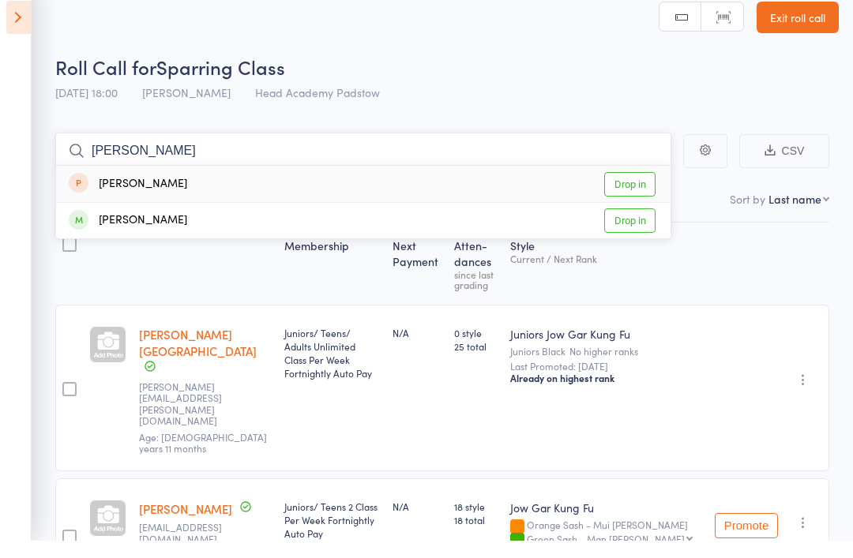
type input "[PERSON_NAME]"
click at [624, 226] on link "Drop in" at bounding box center [629, 238] width 51 height 24
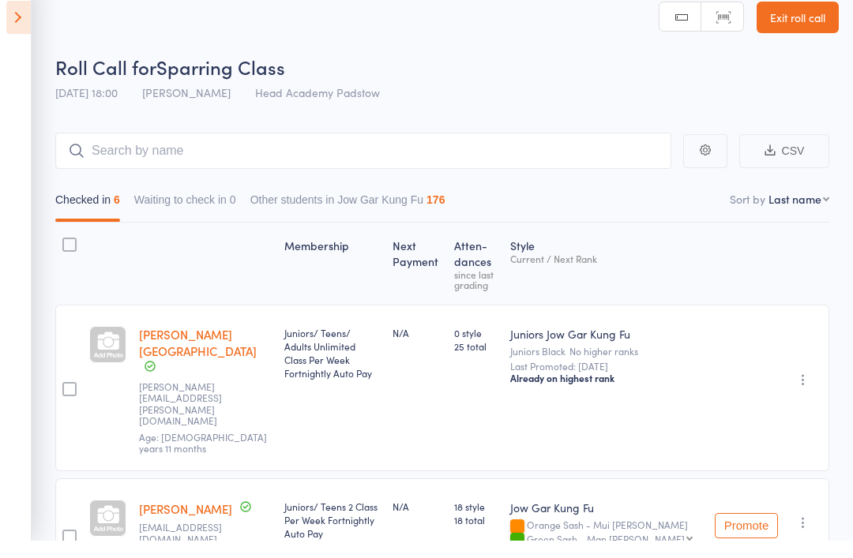
click at [9, 26] on icon at bounding box center [18, 34] width 24 height 33
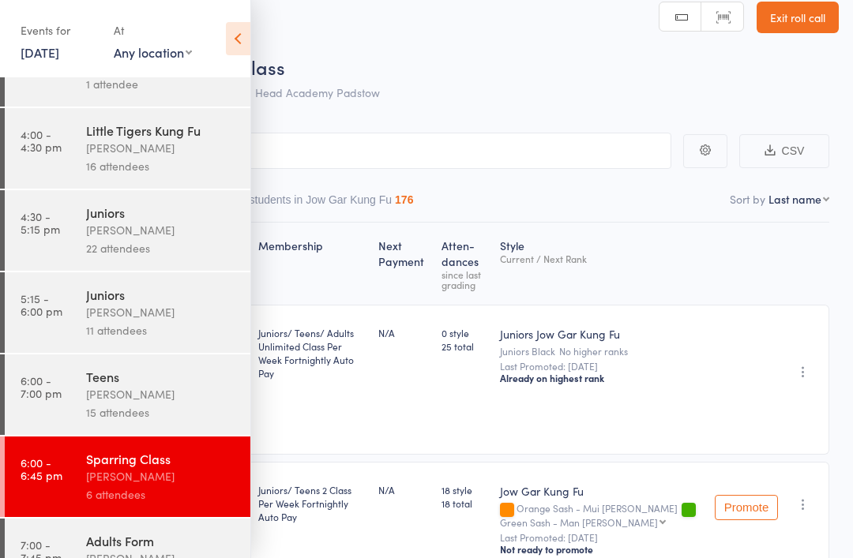
scroll to position [68, 0]
click at [67, 409] on link "6:00 - 7:00 pm Teens [PERSON_NAME] 15 attendees" at bounding box center [128, 395] width 246 height 81
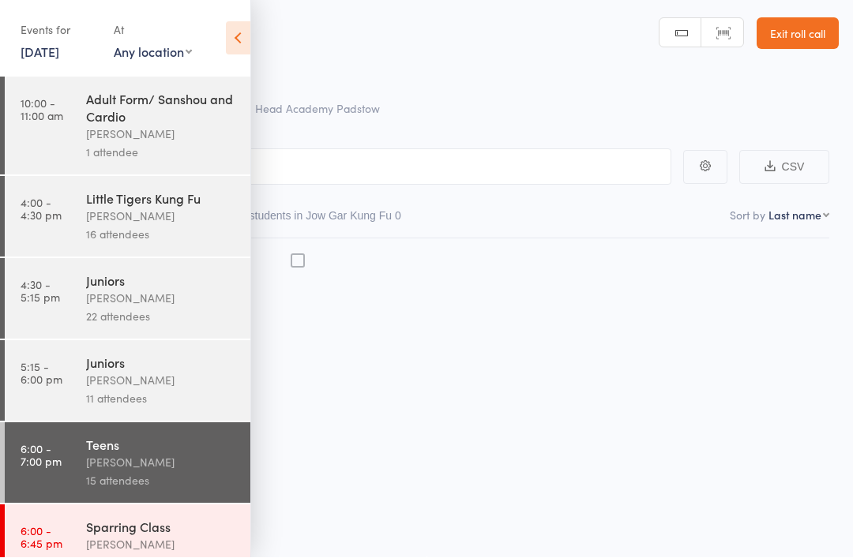
scroll to position [11, 0]
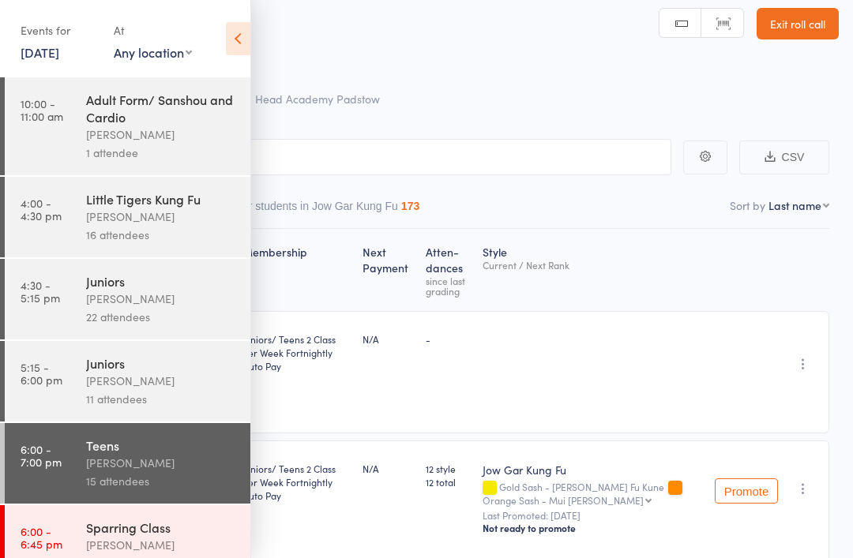
click at [235, 36] on icon at bounding box center [238, 38] width 24 height 33
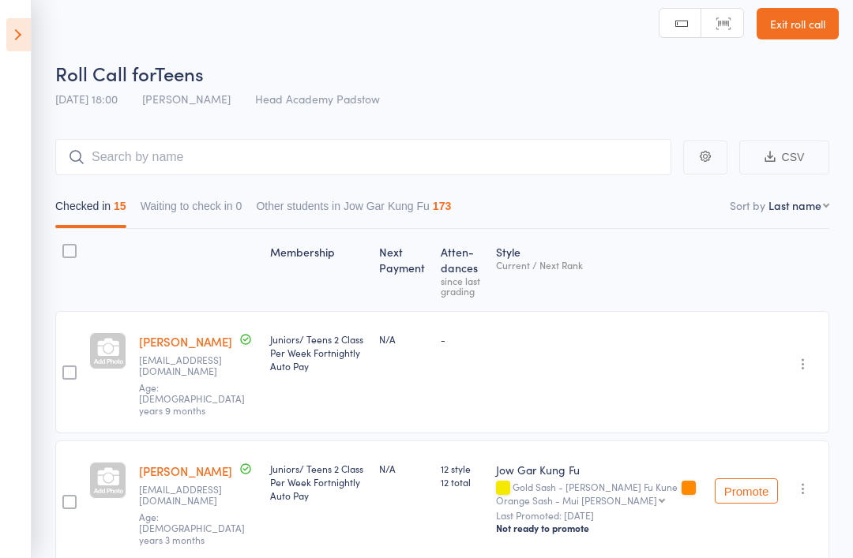
click at [6, 50] on icon at bounding box center [18, 34] width 24 height 33
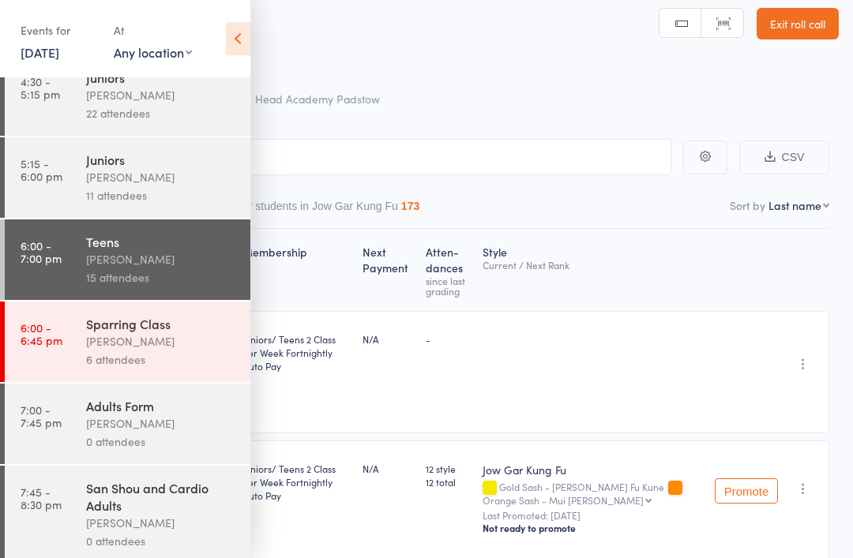
scroll to position [212, 0]
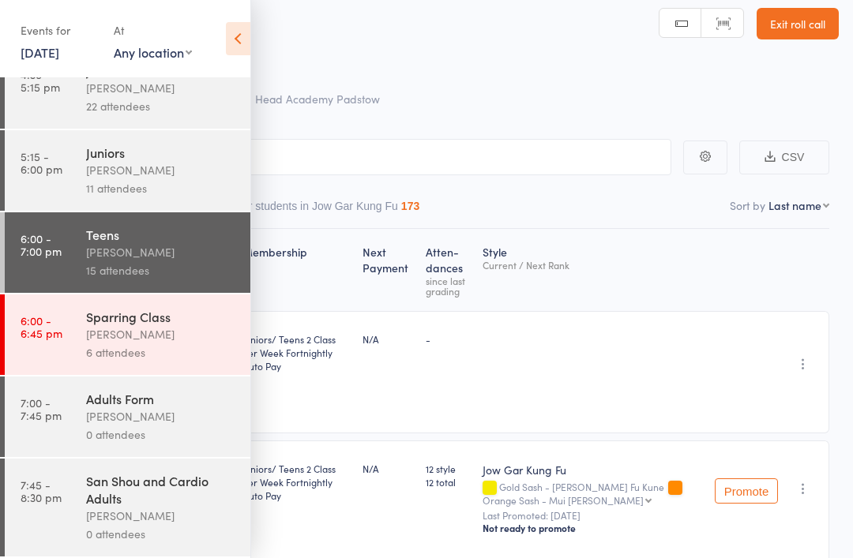
click at [66, 422] on link "7:00 - 7:45 pm Adults Form [PERSON_NAME] 0 attendees" at bounding box center [128, 417] width 246 height 81
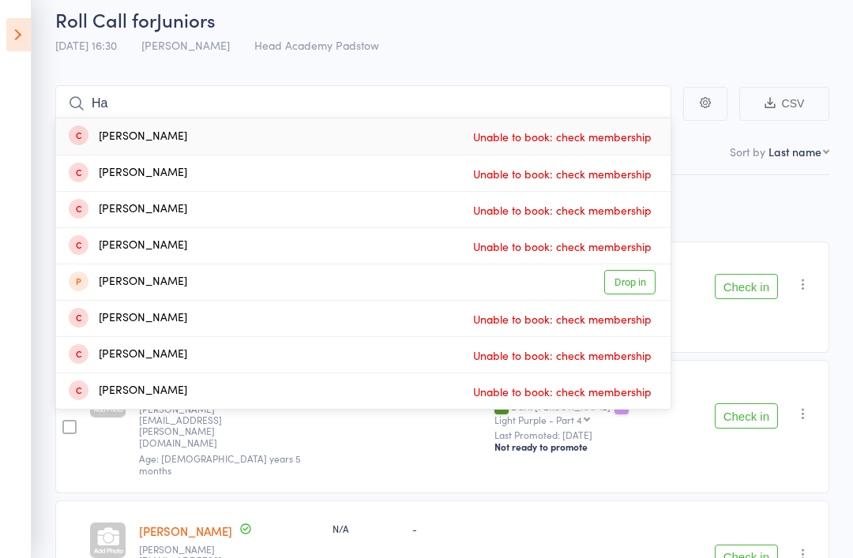
type input "H"
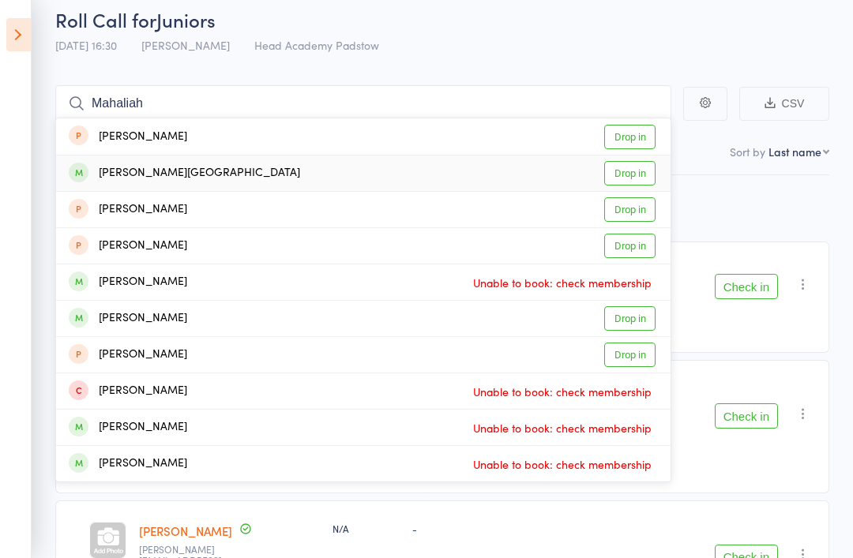
type input "Mahaliah"
click at [109, 165] on div "[PERSON_NAME][GEOGRAPHIC_DATA]" at bounding box center [184, 173] width 231 height 18
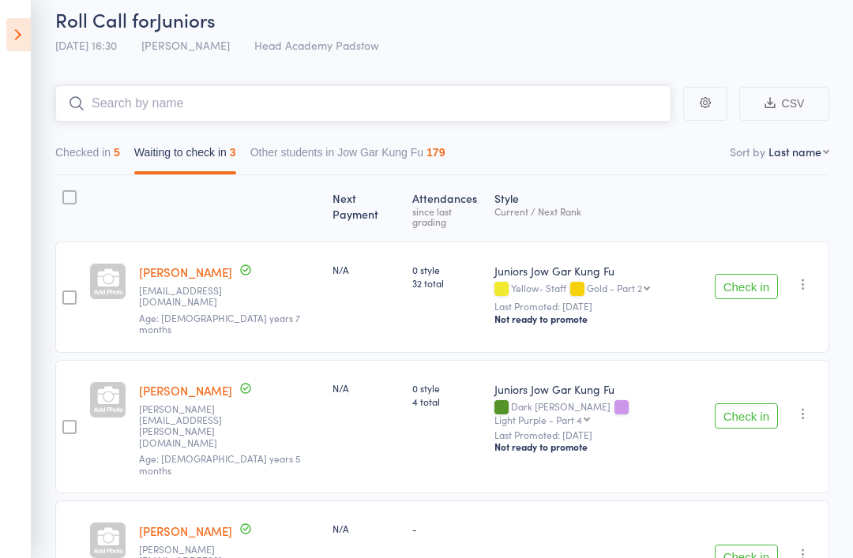
click at [118, 97] on input "search" at bounding box center [363, 103] width 616 height 36
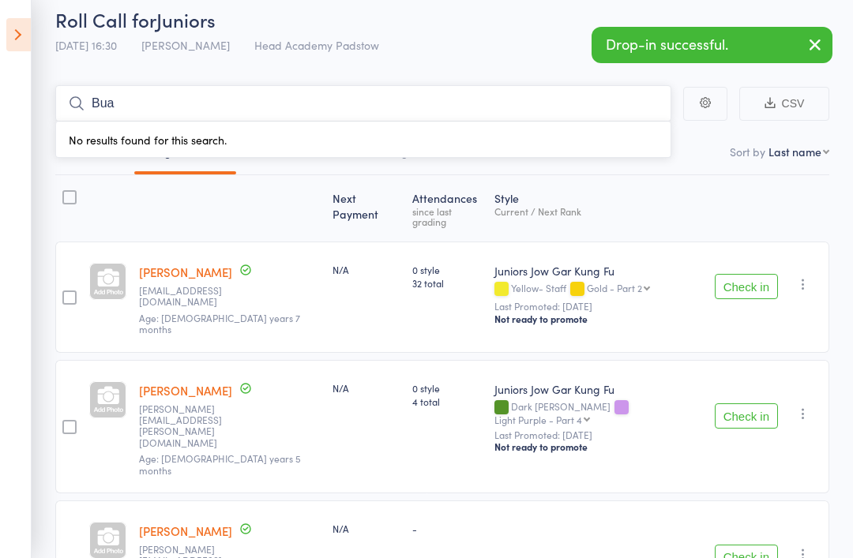
scroll to position [11, 0]
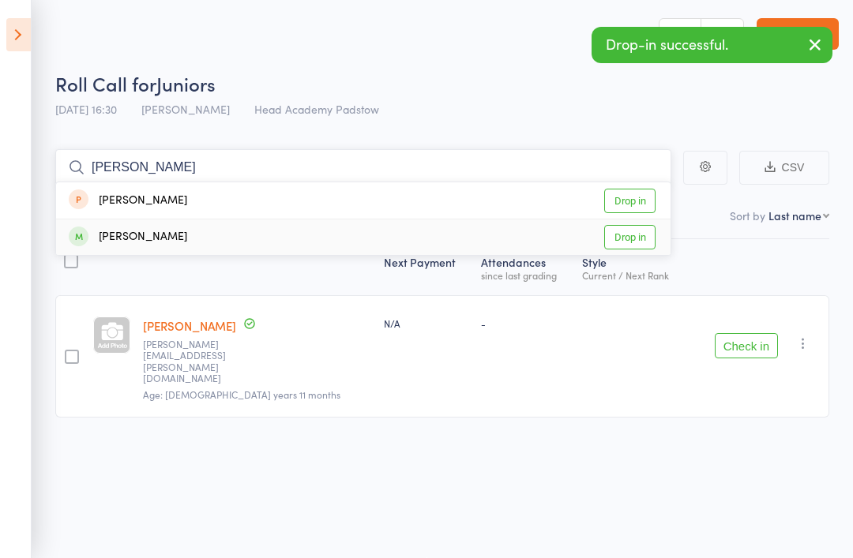
type input "Vaughn"
click at [636, 227] on link "Drop in" at bounding box center [629, 237] width 51 height 24
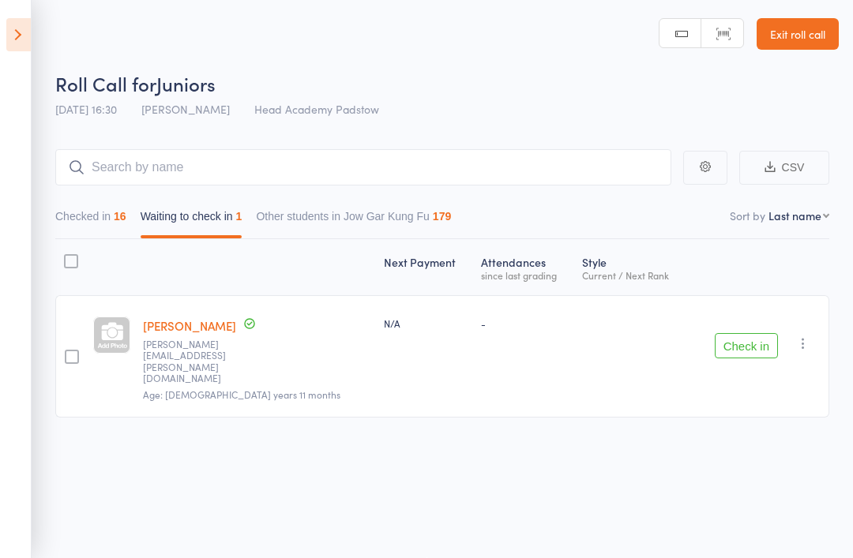
click at [10, 25] on icon at bounding box center [18, 34] width 24 height 33
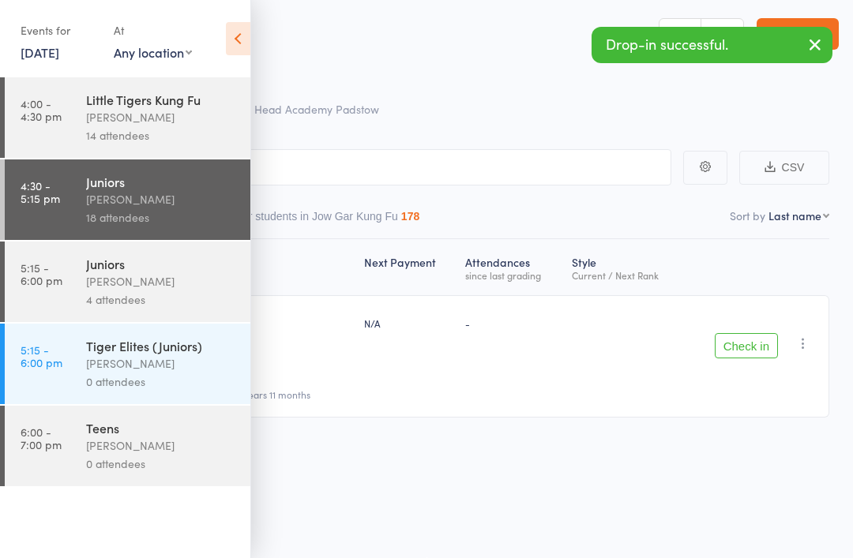
scroll to position [0, 0]
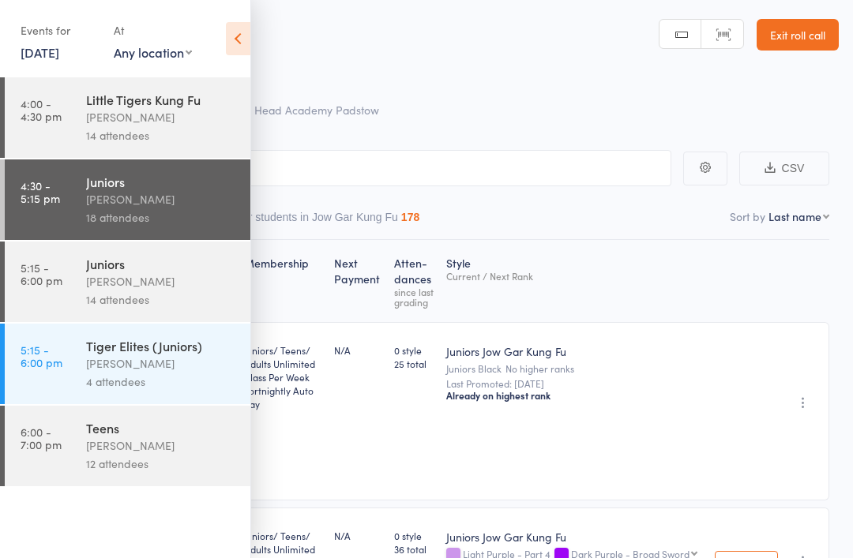
click at [239, 43] on icon at bounding box center [238, 38] width 24 height 33
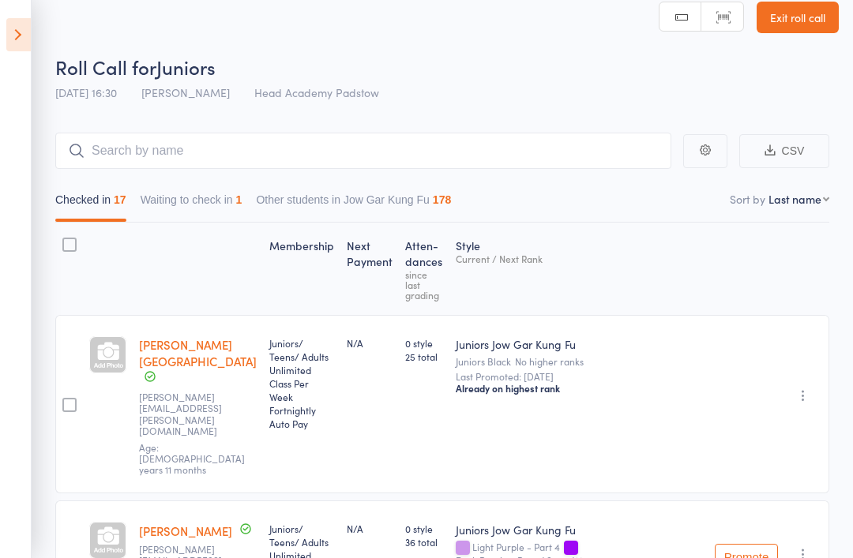
click at [72, 398] on div at bounding box center [69, 405] width 14 height 14
click at [66, 400] on input "checkbox" at bounding box center [66, 400] width 0 height 0
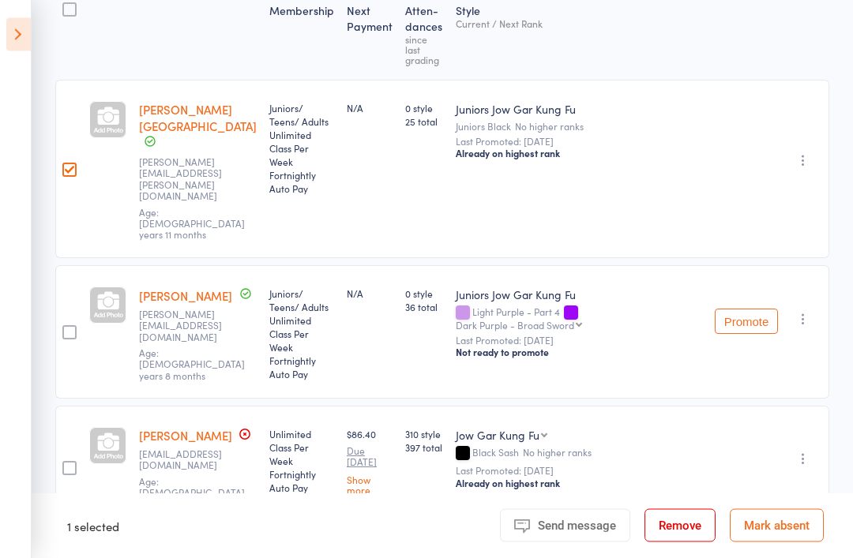
click at [67, 462] on div at bounding box center [69, 469] width 14 height 14
click at [66, 464] on input "checkbox" at bounding box center [66, 464] width 0 height 0
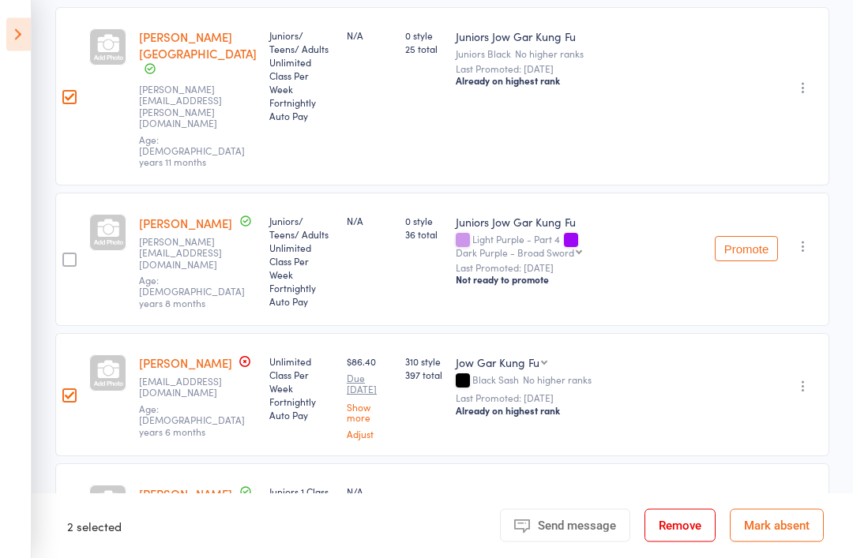
scroll to position [317, 0]
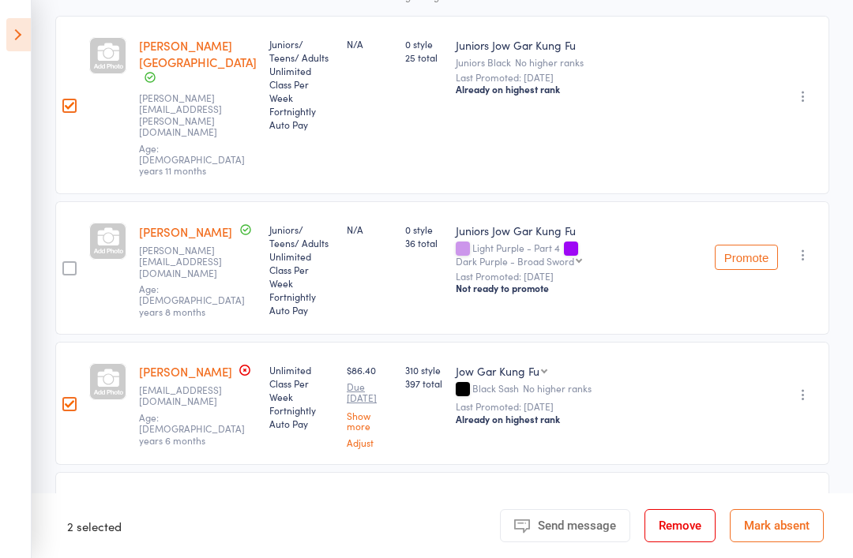
click at [673, 534] on button "Remove" at bounding box center [679, 525] width 71 height 33
